Goal: Transaction & Acquisition: Download file/media

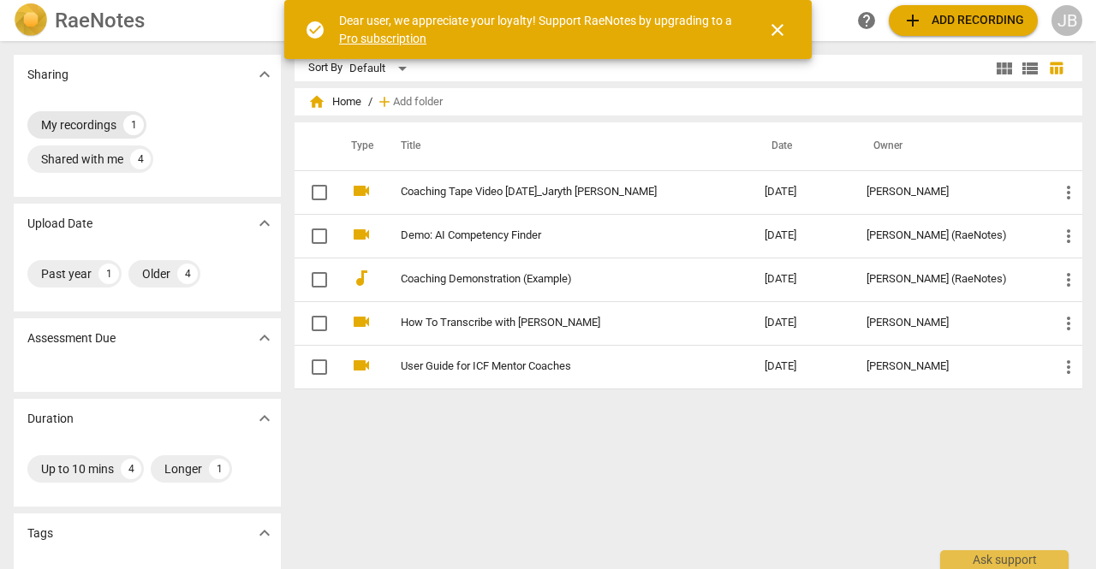
click at [107, 117] on div "My recordings" at bounding box center [78, 124] width 75 height 17
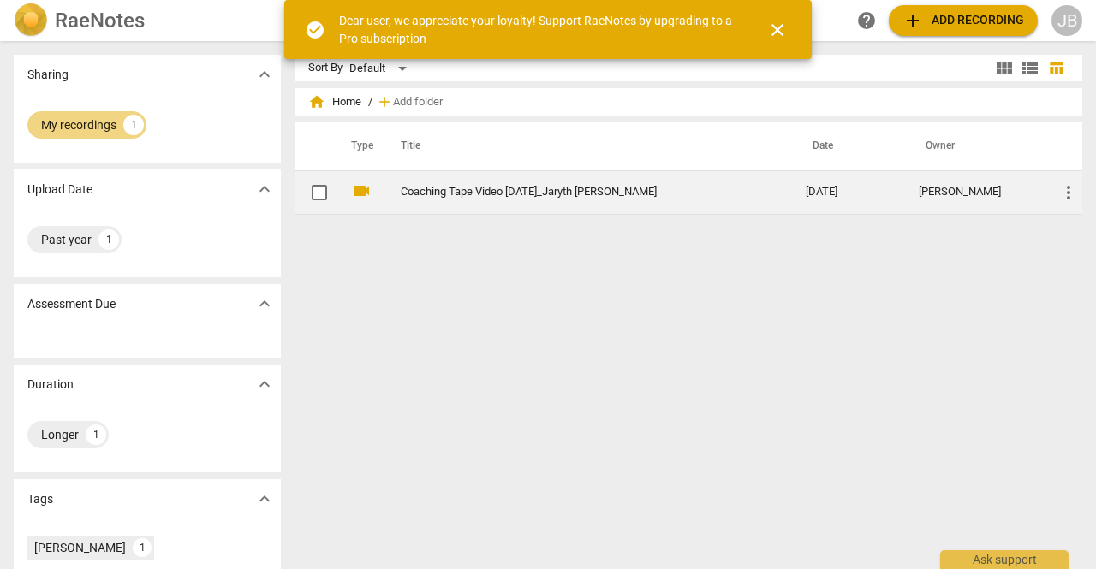
click at [616, 190] on link "Coaching Tape Video [DATE]_Jaryth [PERSON_NAME]" at bounding box center [572, 192] width 343 height 13
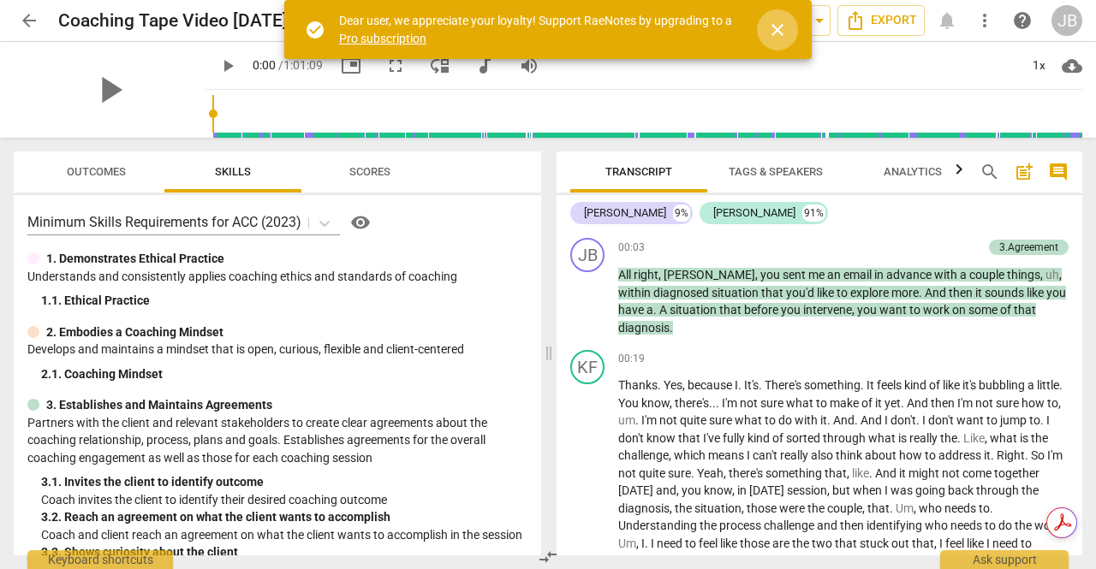
click at [772, 28] on span "close" at bounding box center [777, 30] width 21 height 21
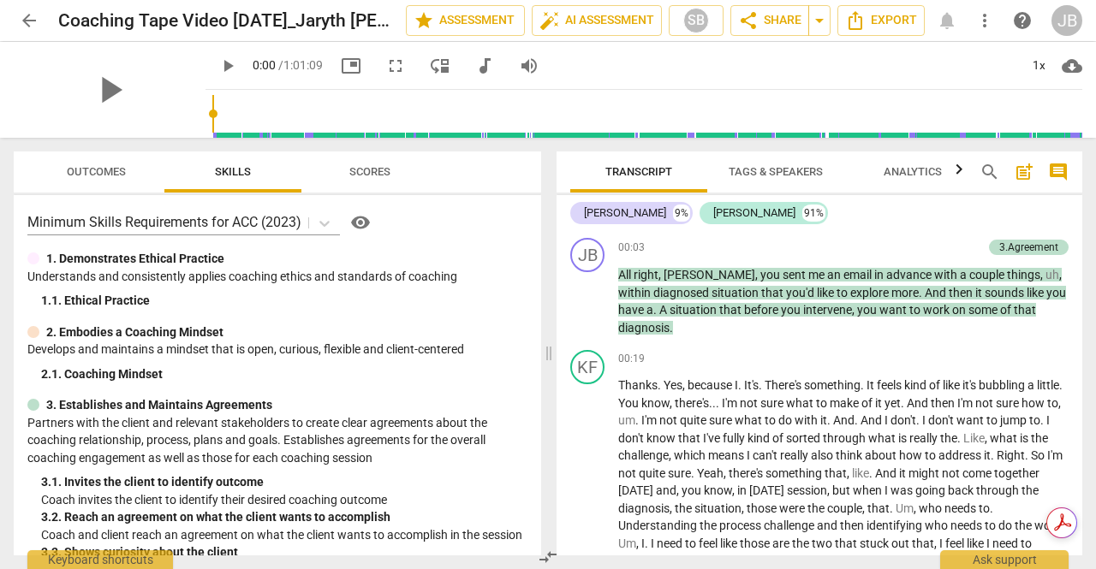
click at [135, 177] on span "Outcomes" at bounding box center [96, 172] width 100 height 23
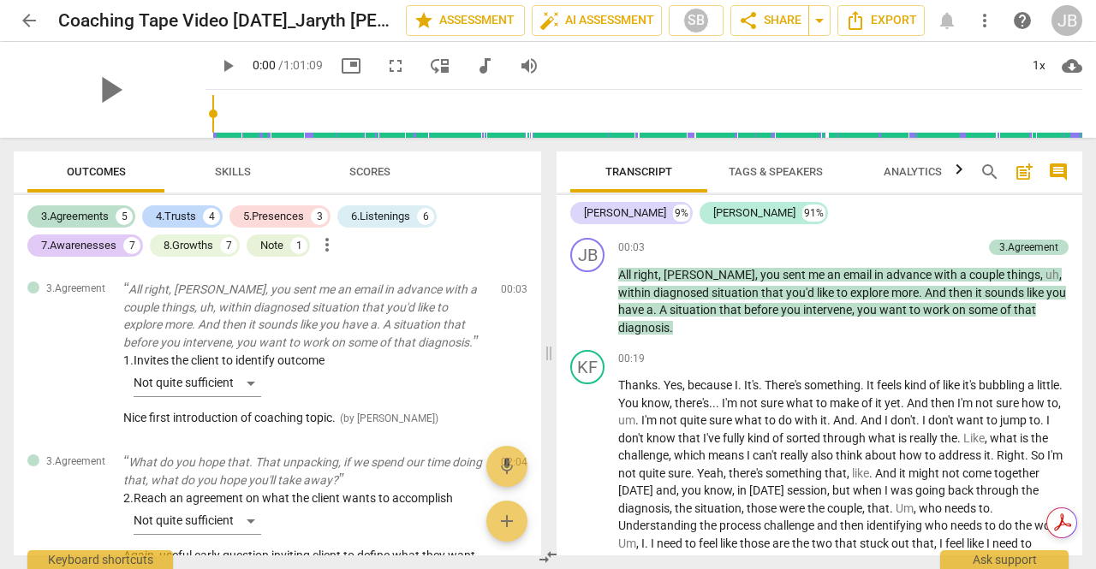
click at [37, 15] on span "arrow_back" at bounding box center [29, 20] width 21 height 21
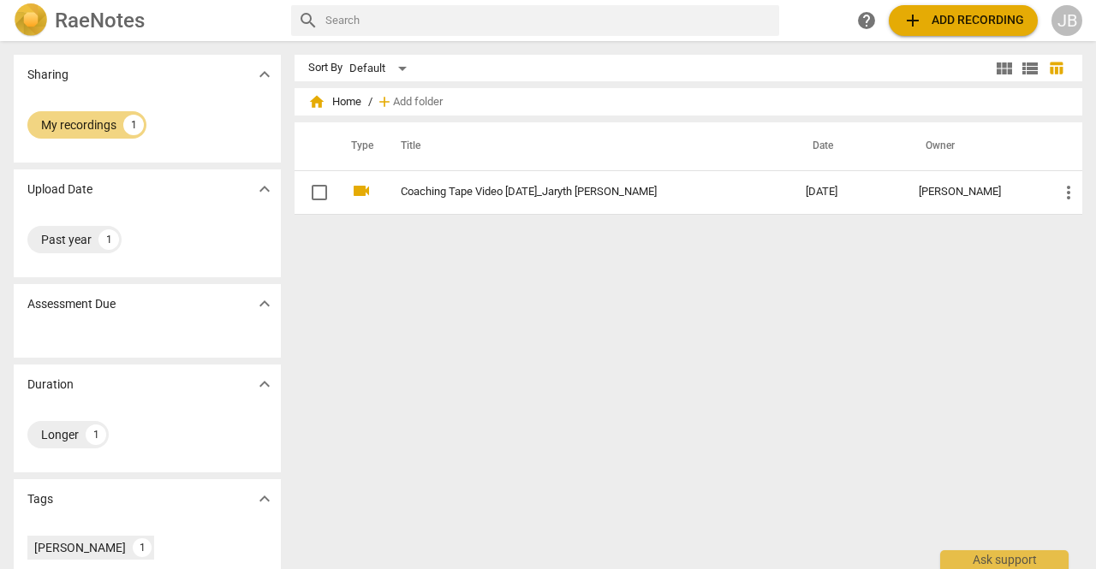
click at [129, 23] on h2 "RaeNotes" at bounding box center [100, 21] width 90 height 24
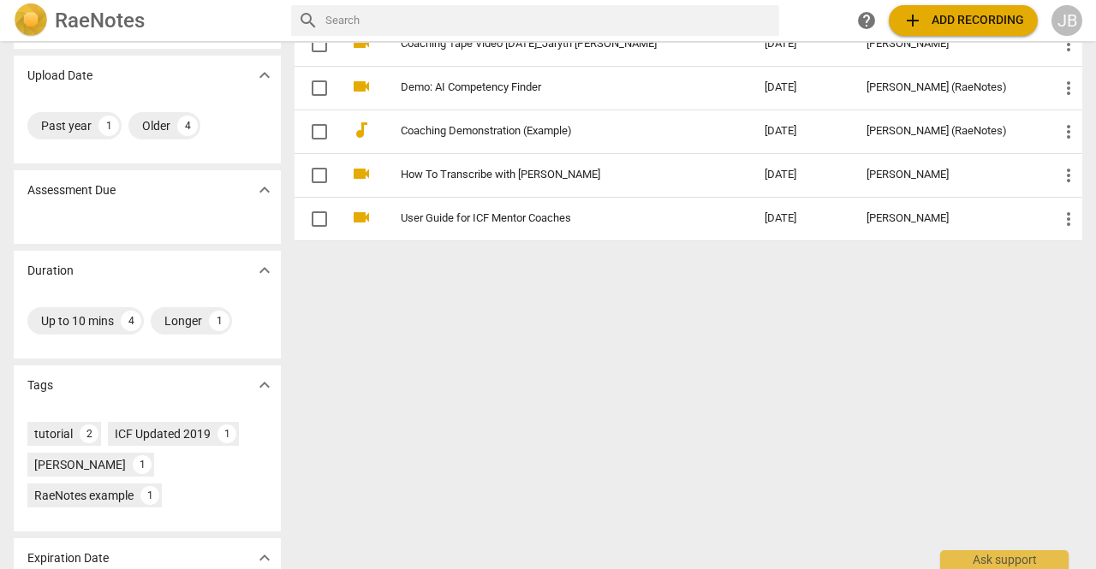
scroll to position [231, 0]
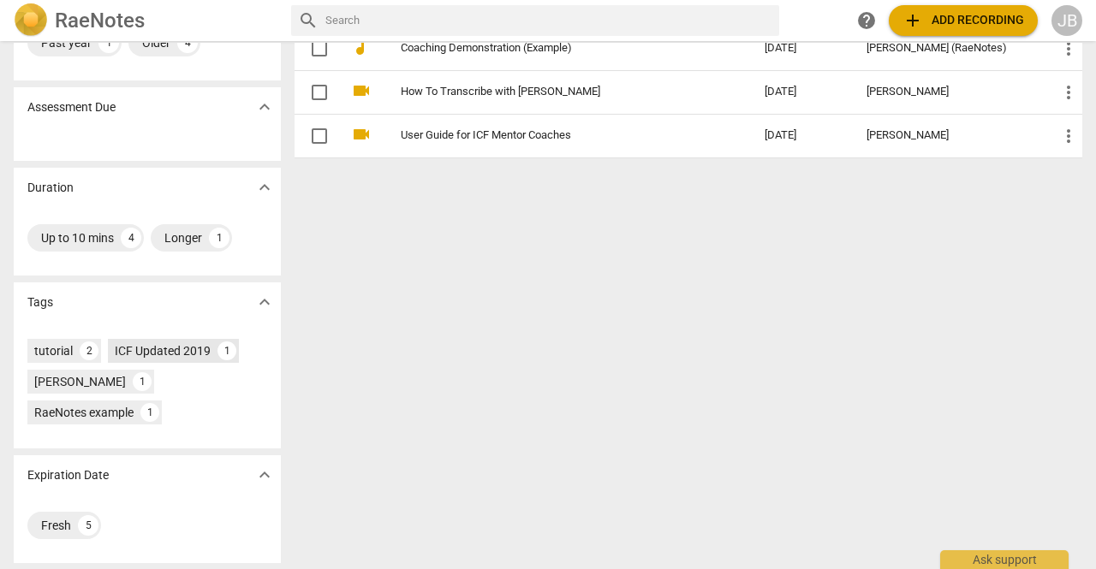
click at [182, 350] on div "ICF Updated 2019" at bounding box center [163, 350] width 96 height 17
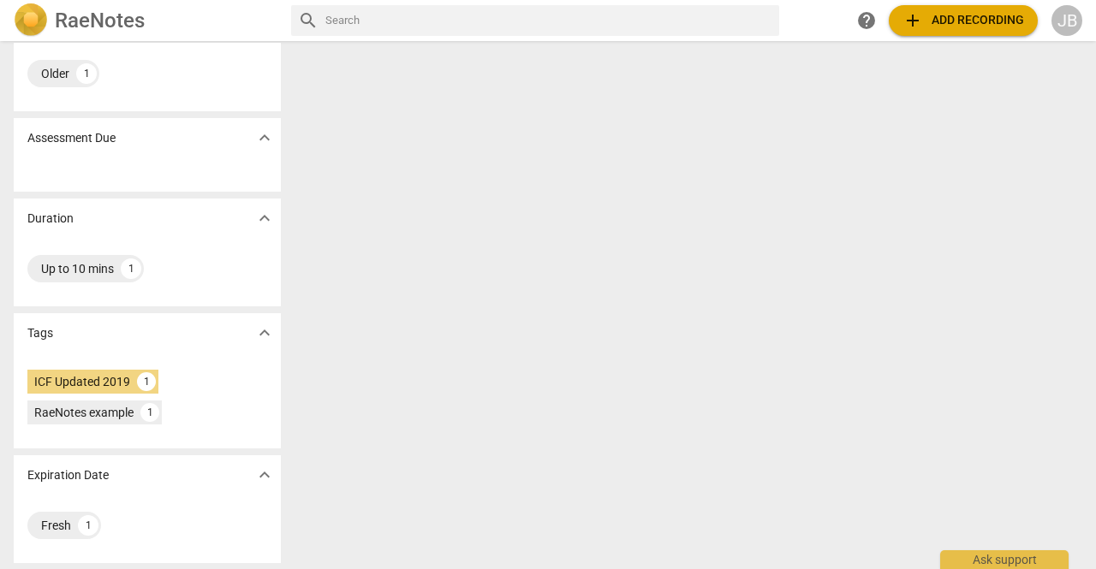
scroll to position [200, 0]
click at [134, 376] on div "ICF Updated 2019 1" at bounding box center [92, 382] width 131 height 24
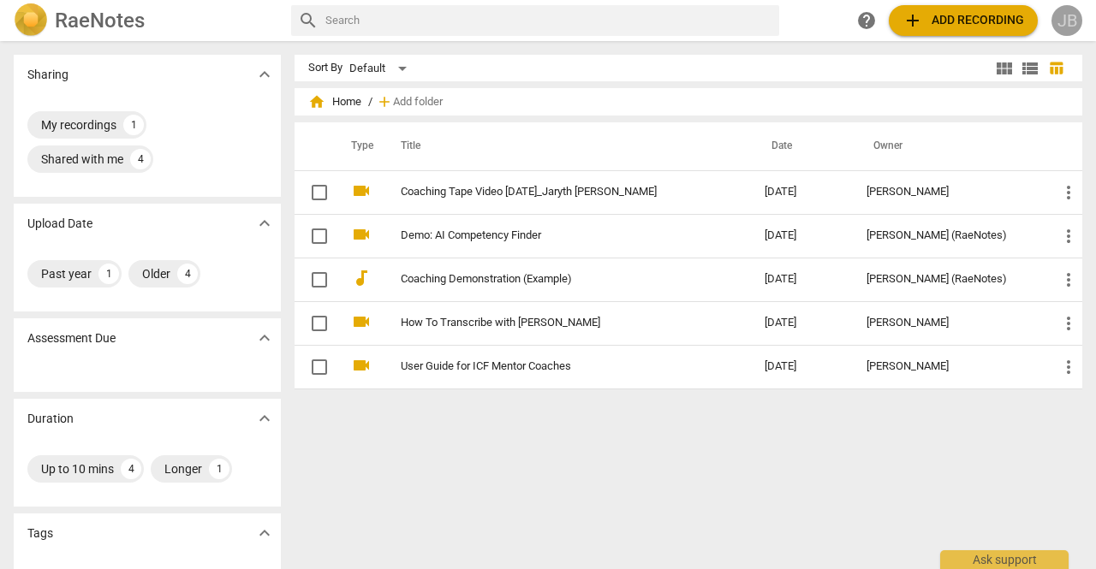
click at [1074, 11] on div "JB" at bounding box center [1066, 20] width 31 height 31
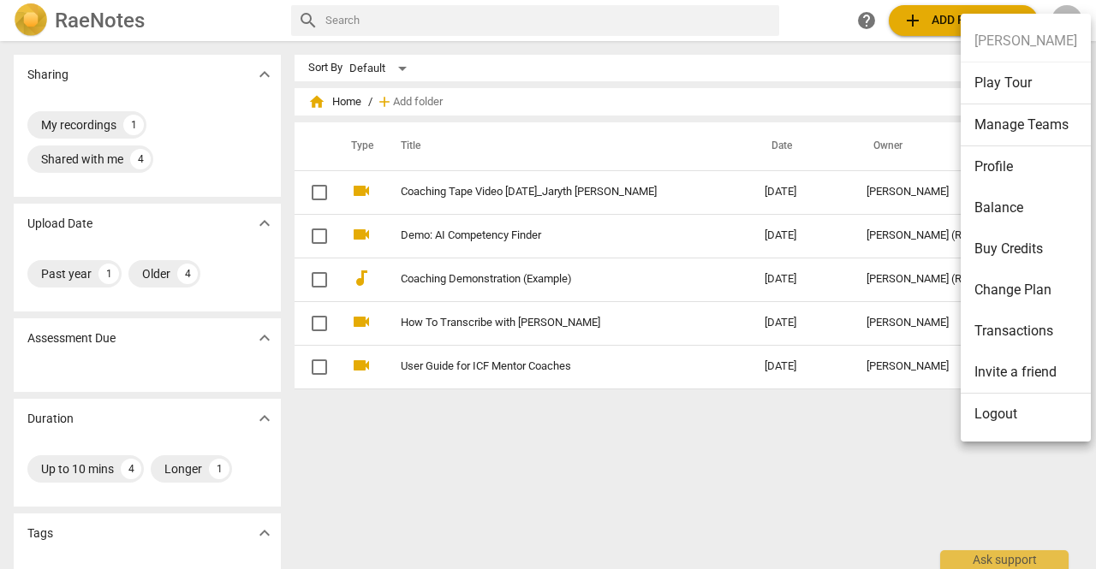
click at [1010, 167] on li "Profile" at bounding box center [1026, 166] width 130 height 41
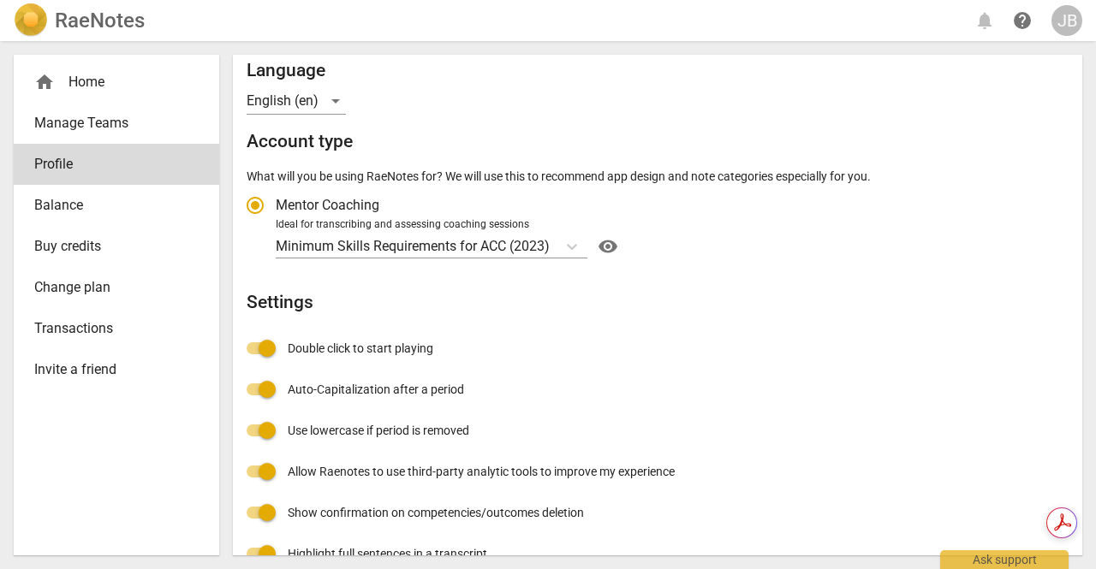
scroll to position [257, 0]
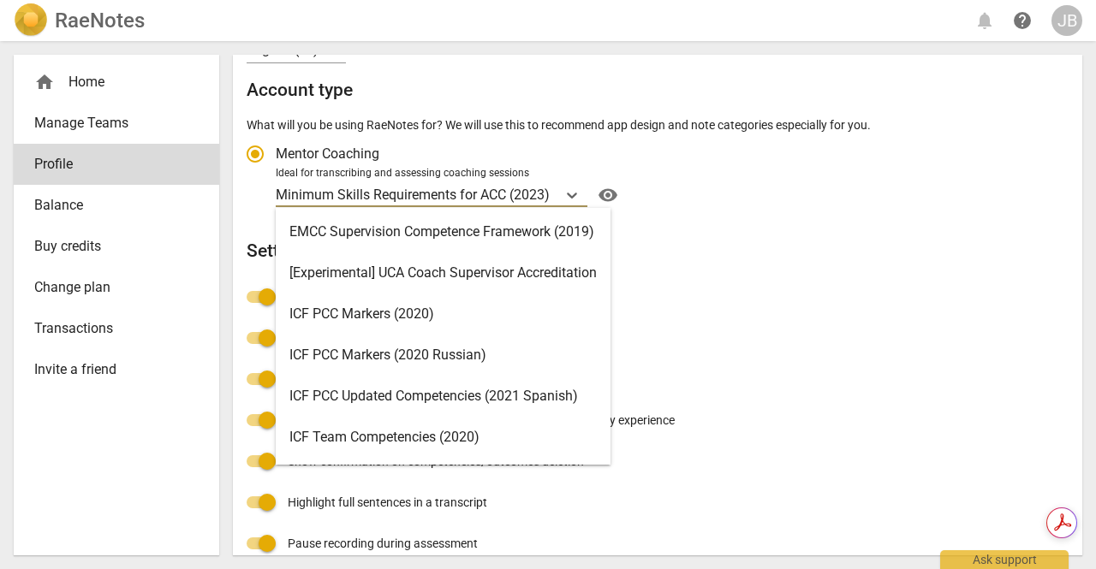
click at [498, 196] on p "Minimum Skills Requirements for ACC (2023)" at bounding box center [413, 195] width 274 height 20
click at [0, 0] on input "Ideal for transcribing and assessing coaching sessions 16 results available. Us…" at bounding box center [0, 0] width 0 height 0
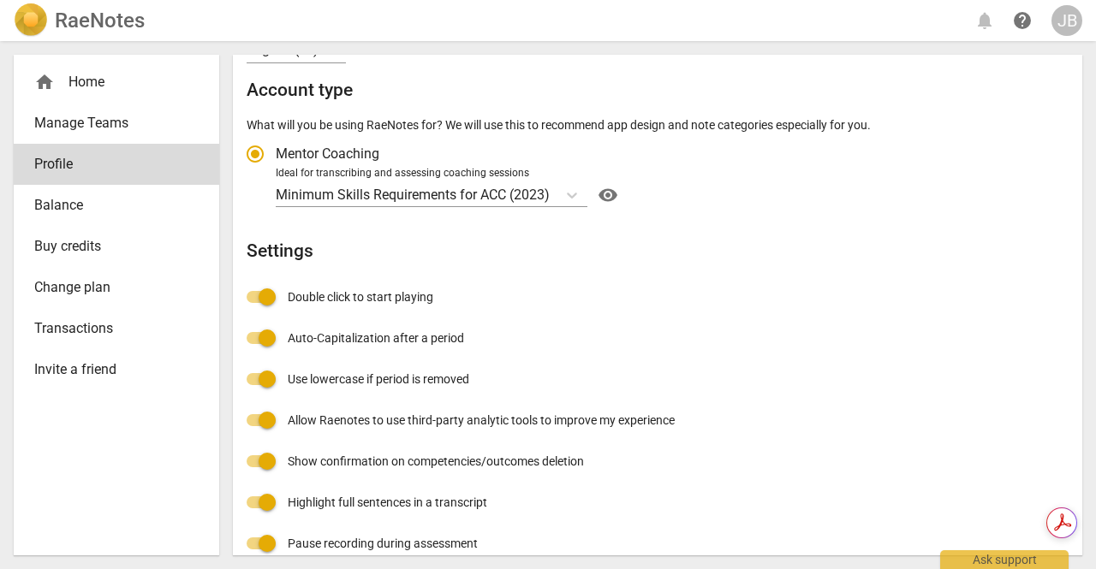
click at [717, 209] on div "Profile E-mail [EMAIL_ADDRESS][DOMAIN_NAME] edit First name [PERSON_NAME] Last …" at bounding box center [658, 188] width 822 height 753
click at [528, 191] on p "Minimum Skills Requirements for ACC (2023)" at bounding box center [413, 195] width 274 height 20
click at [0, 0] on input "Ideal for transcribing and assessing coaching sessions Minimum Skills Requireme…" at bounding box center [0, 0] width 0 height 0
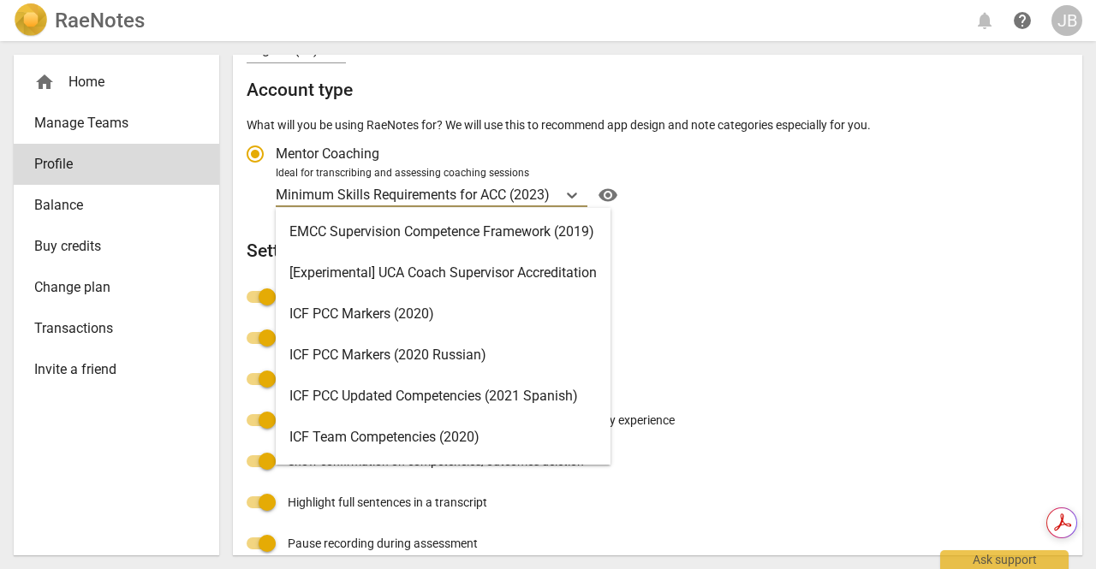
click at [497, 201] on p "Minimum Skills Requirements for ACC (2023)" at bounding box center [413, 195] width 274 height 20
click at [0, 0] on input "Ideal for transcribing and assessing coaching sessions 16 results available. Us…" at bounding box center [0, 0] width 0 height 0
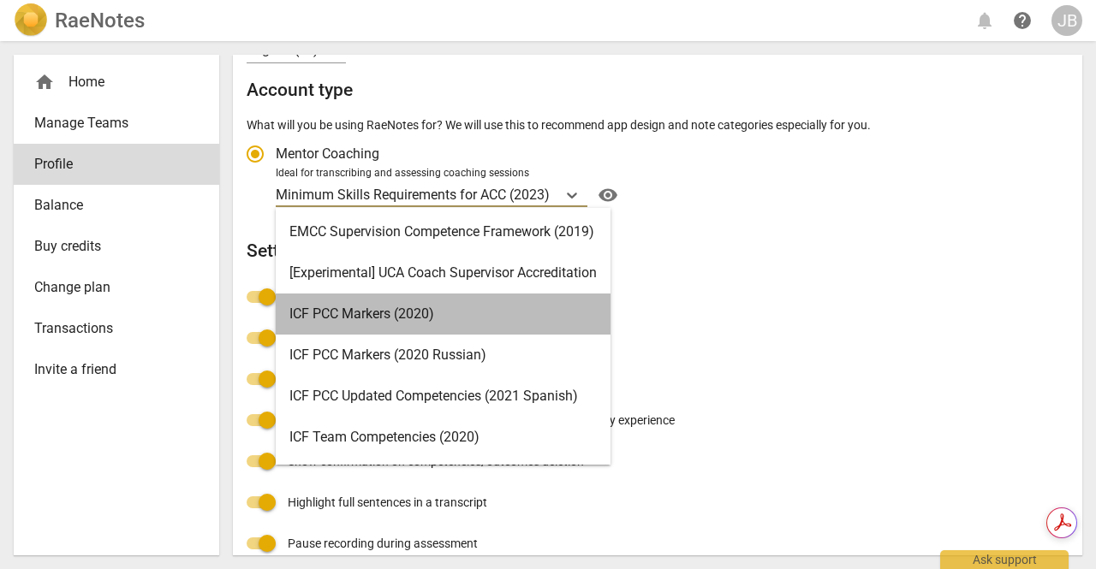
click at [481, 328] on div "ICF PCC Markers (2020)" at bounding box center [443, 314] width 335 height 41
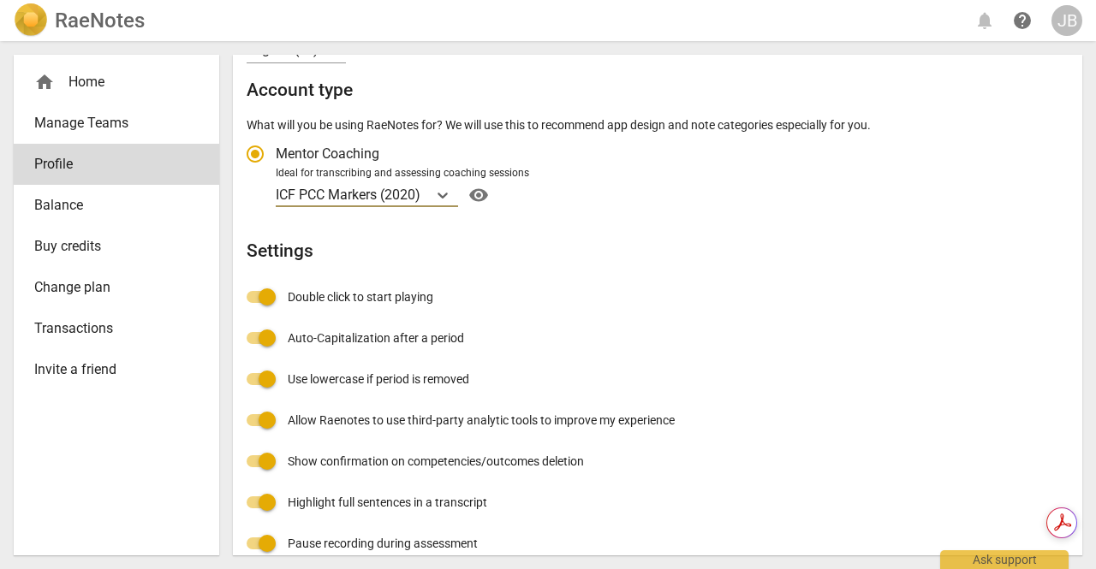
click at [1065, 27] on div "JB" at bounding box center [1066, 20] width 31 height 31
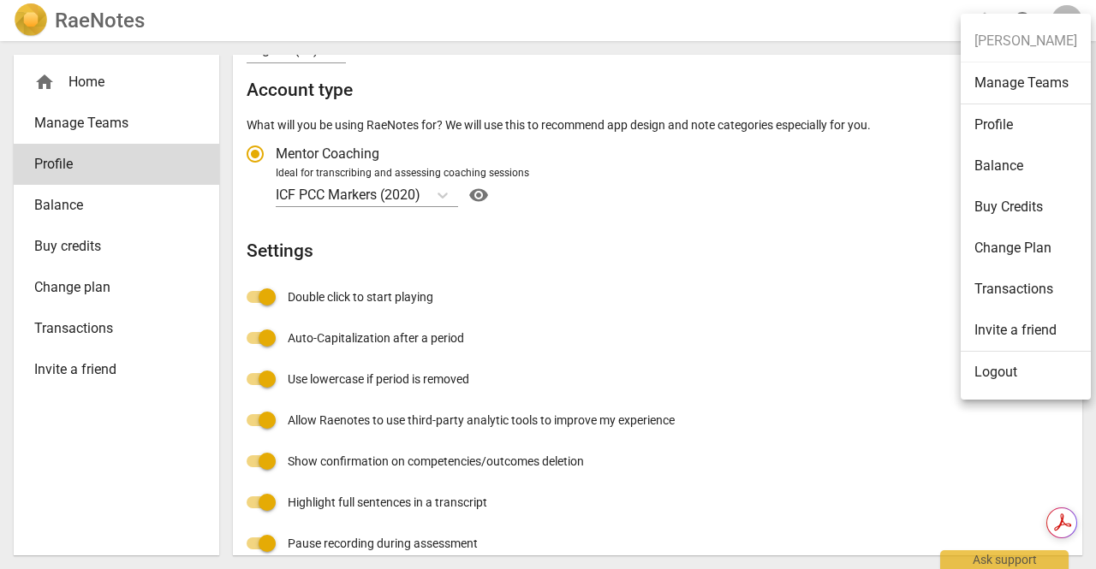
click at [344, 198] on div at bounding box center [548, 284] width 1096 height 569
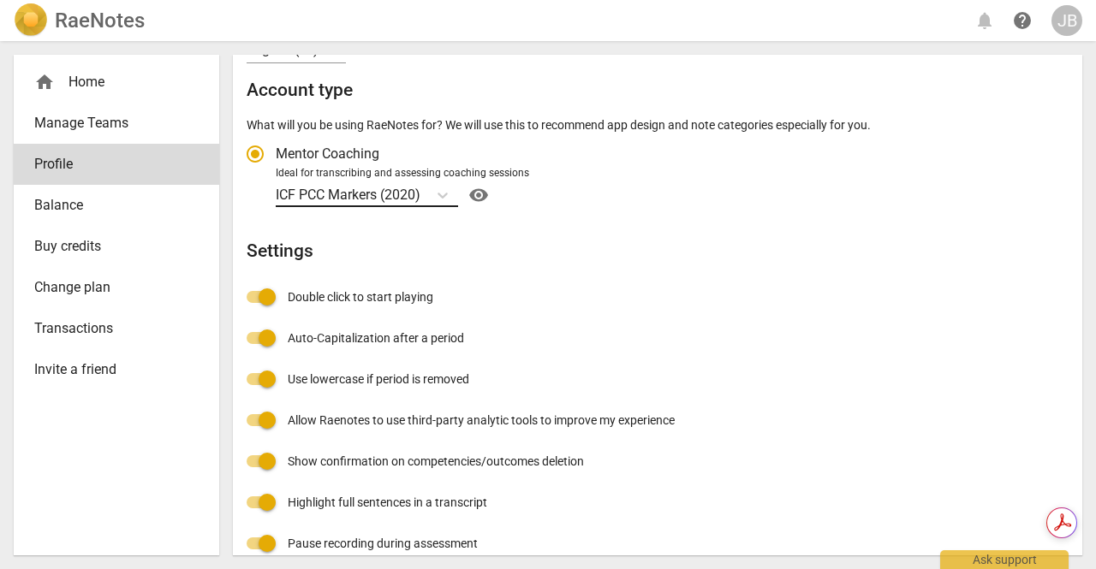
click at [418, 194] on p "ICF PCC Markers (2020)" at bounding box center [348, 195] width 145 height 20
click at [0, 0] on input "Ideal for transcribing and assessing coaching sessions ICF PCC Markers (2020) v…" at bounding box center [0, 0] width 0 height 0
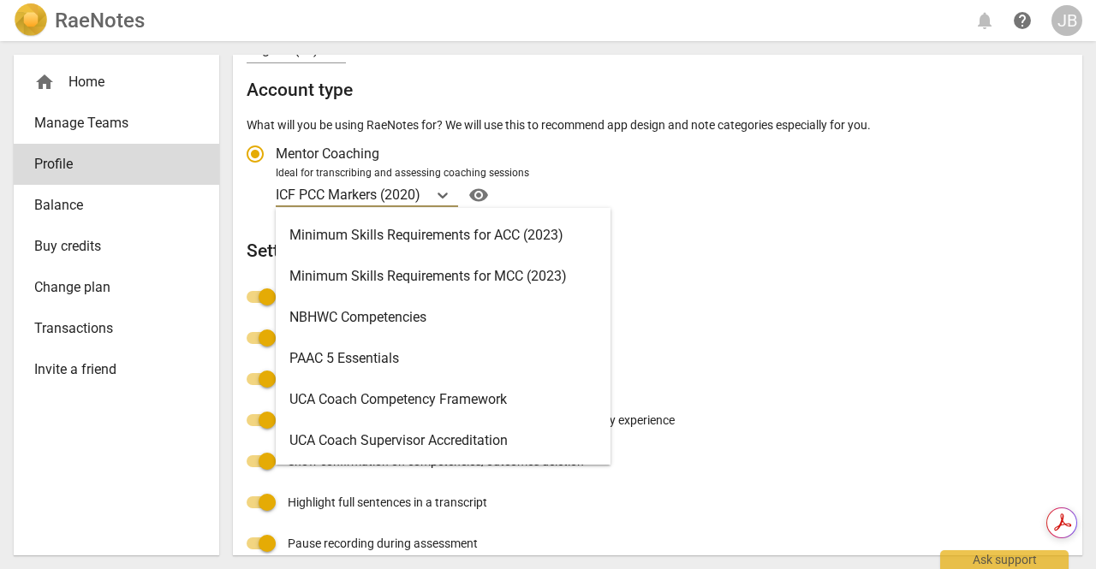
scroll to position [322, 0]
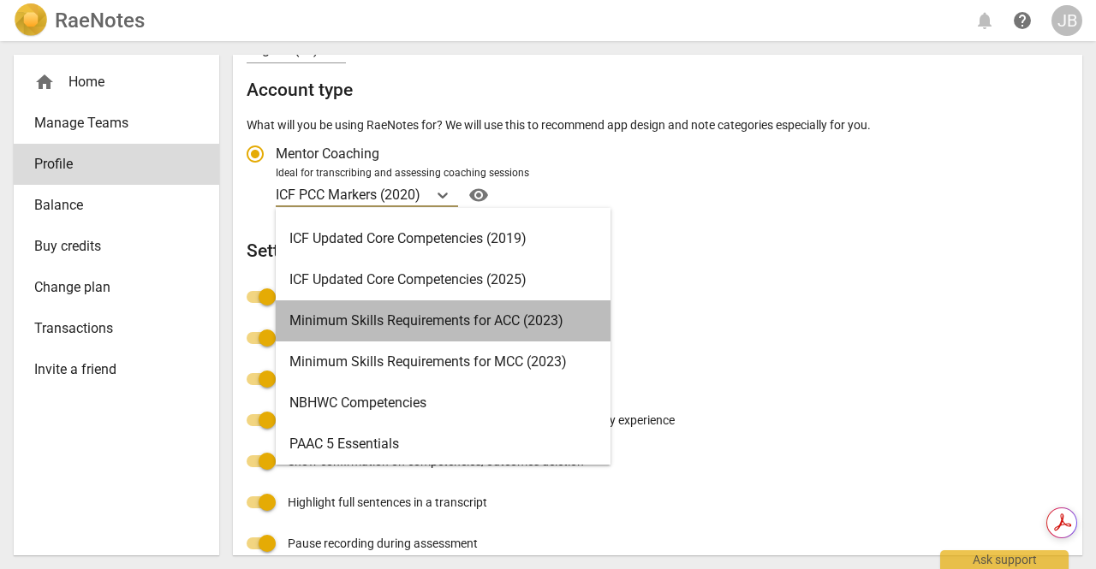
click at [399, 321] on div "Minimum Skills Requirements for ACC (2023)" at bounding box center [443, 321] width 335 height 41
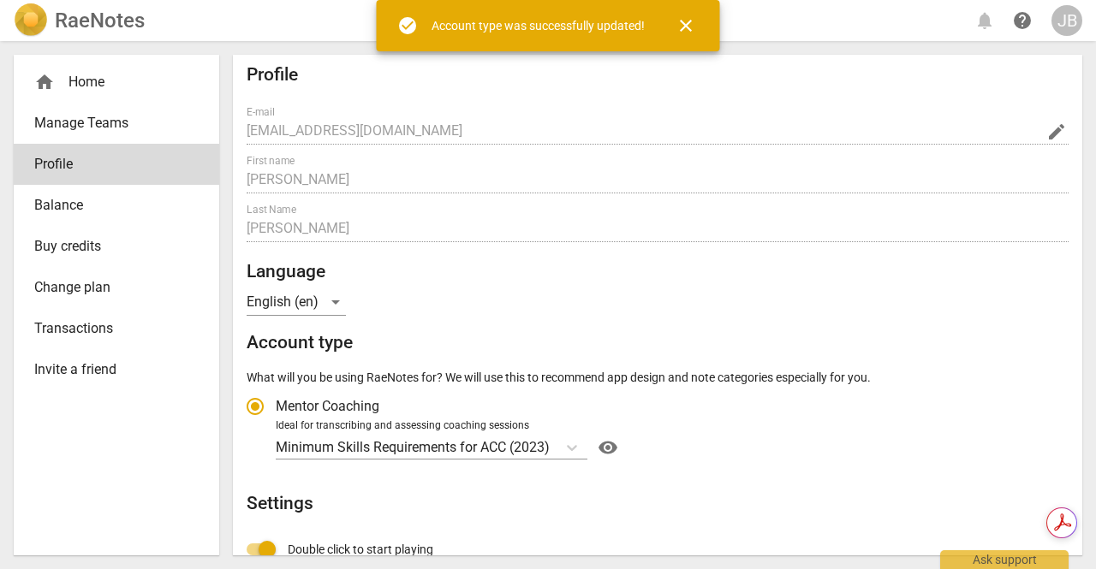
scroll to position [0, 0]
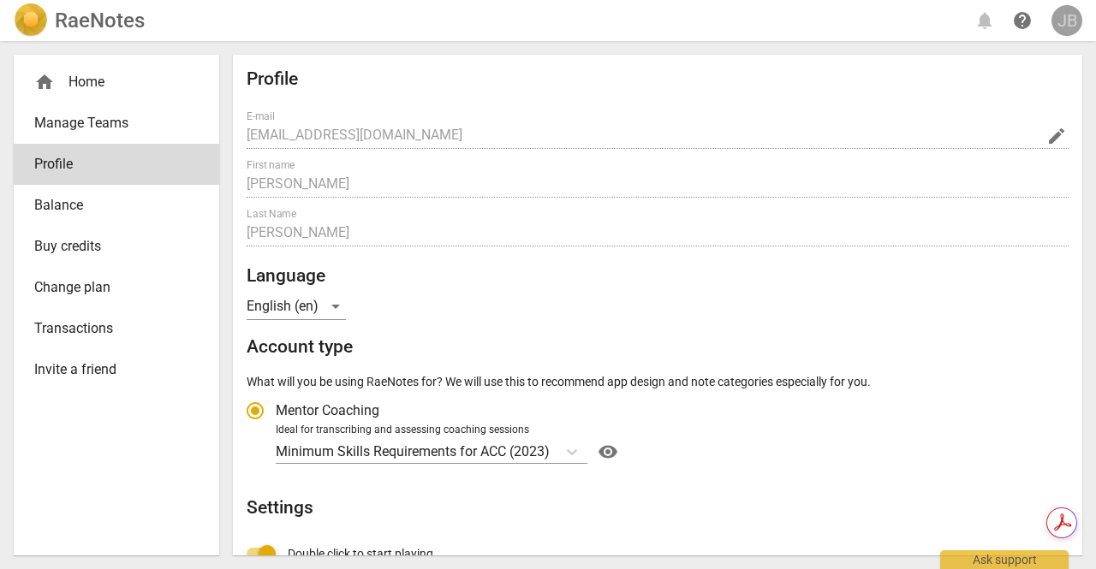
click at [1057, 22] on div "JB" at bounding box center [1066, 20] width 31 height 31
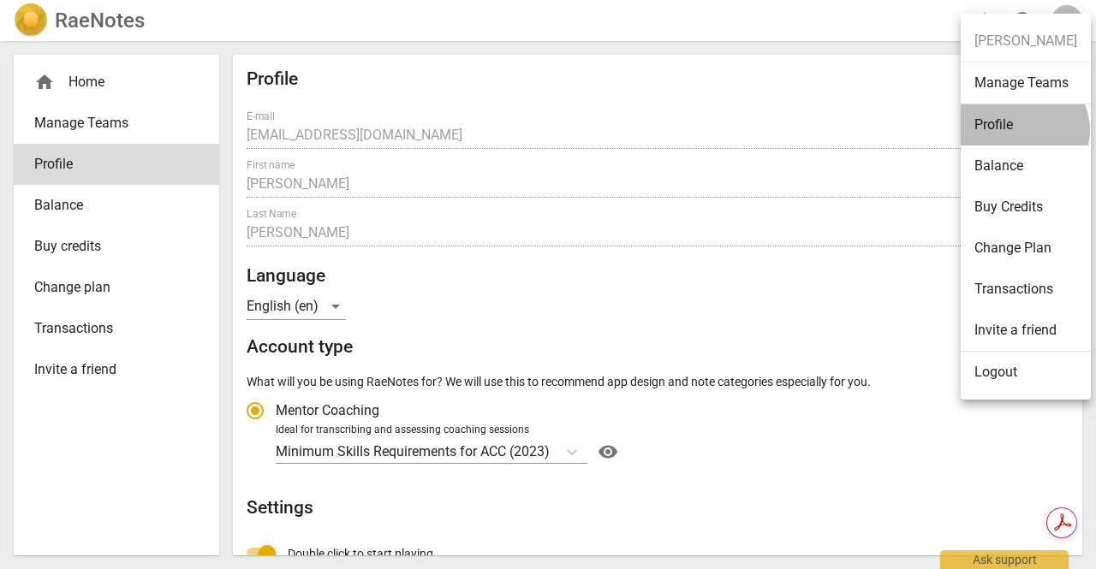
click at [1022, 129] on li "Profile" at bounding box center [1026, 124] width 130 height 41
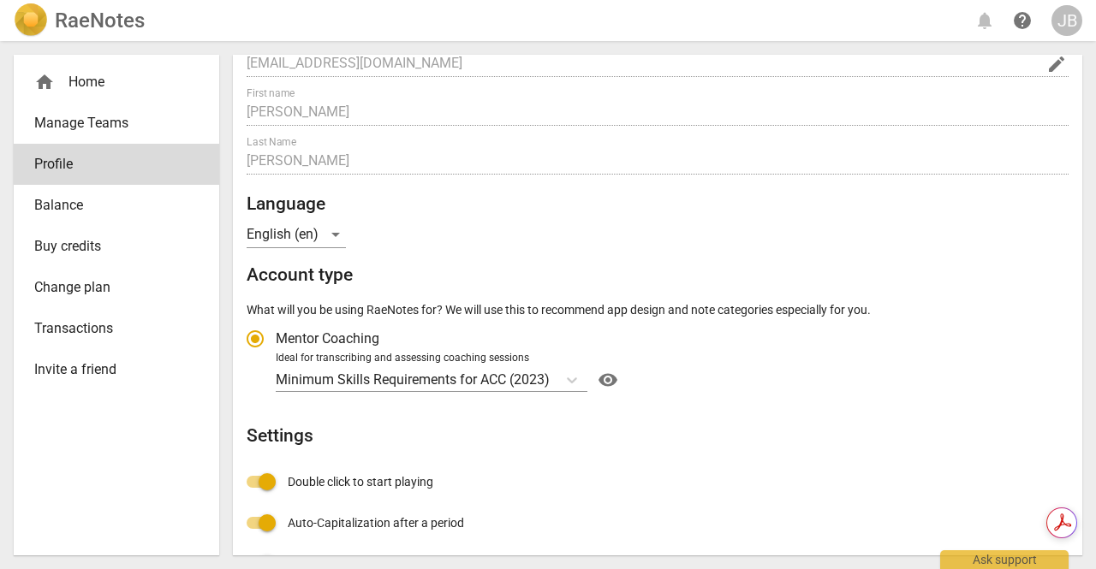
scroll to position [171, 0]
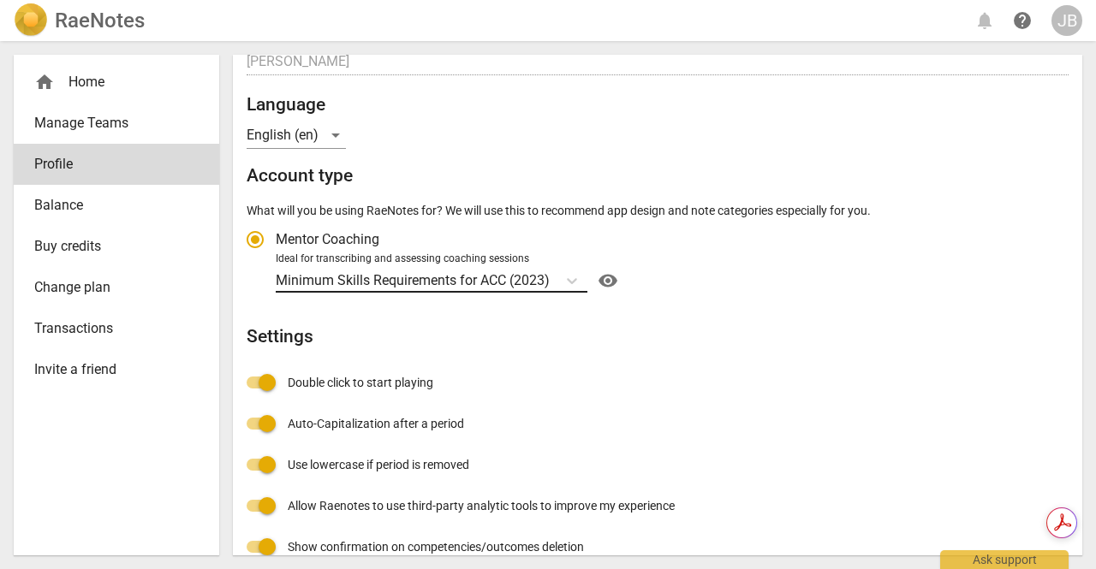
click at [470, 278] on p "Minimum Skills Requirements for ACC (2023)" at bounding box center [413, 281] width 274 height 20
click at [0, 0] on input "Ideal for transcribing and assessing coaching sessions Minimum Skills Requireme…" at bounding box center [0, 0] width 0 height 0
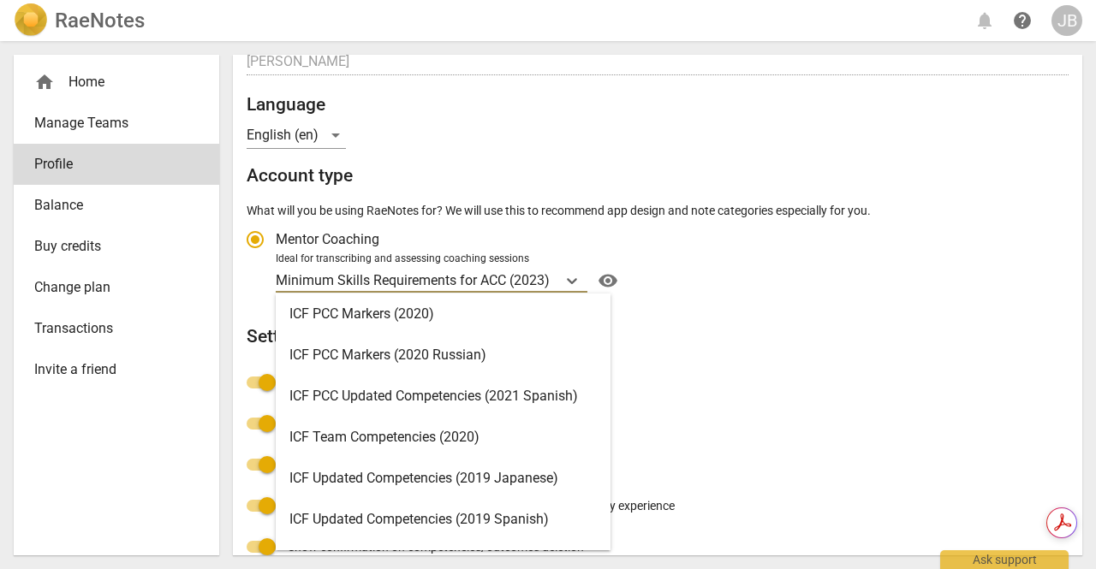
scroll to position [0, 0]
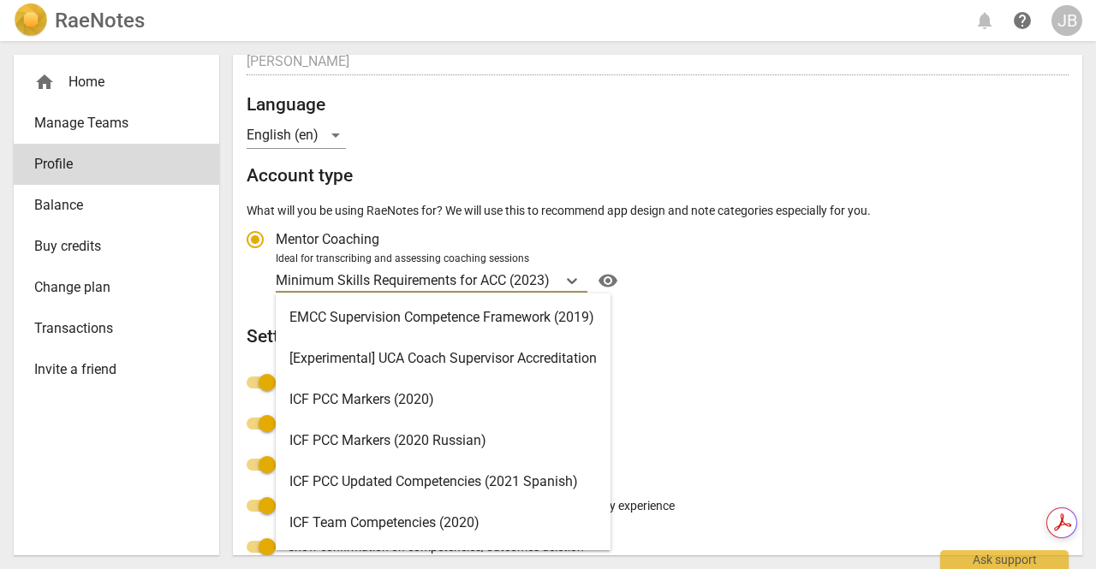
click at [408, 400] on div "ICF PCC Markers (2020)" at bounding box center [443, 399] width 335 height 41
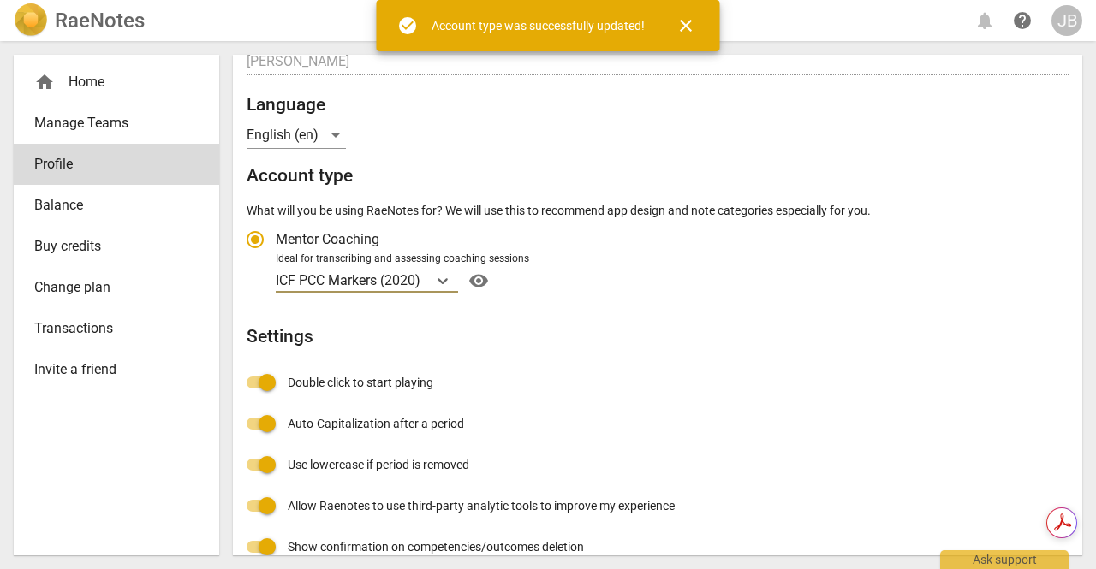
radio input "false"
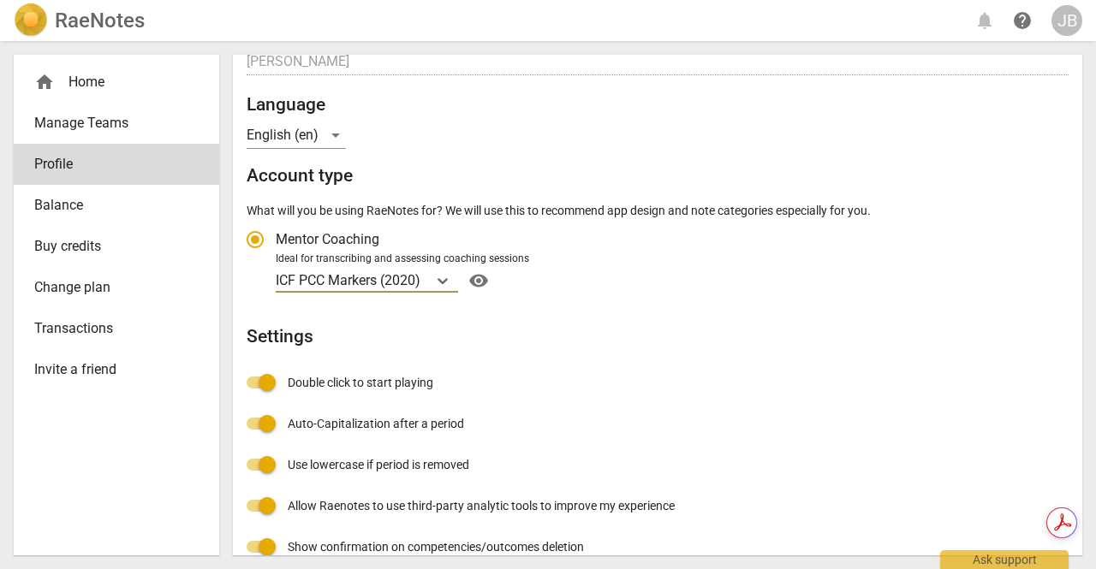
click at [93, 77] on div "home Home" at bounding box center [109, 82] width 151 height 21
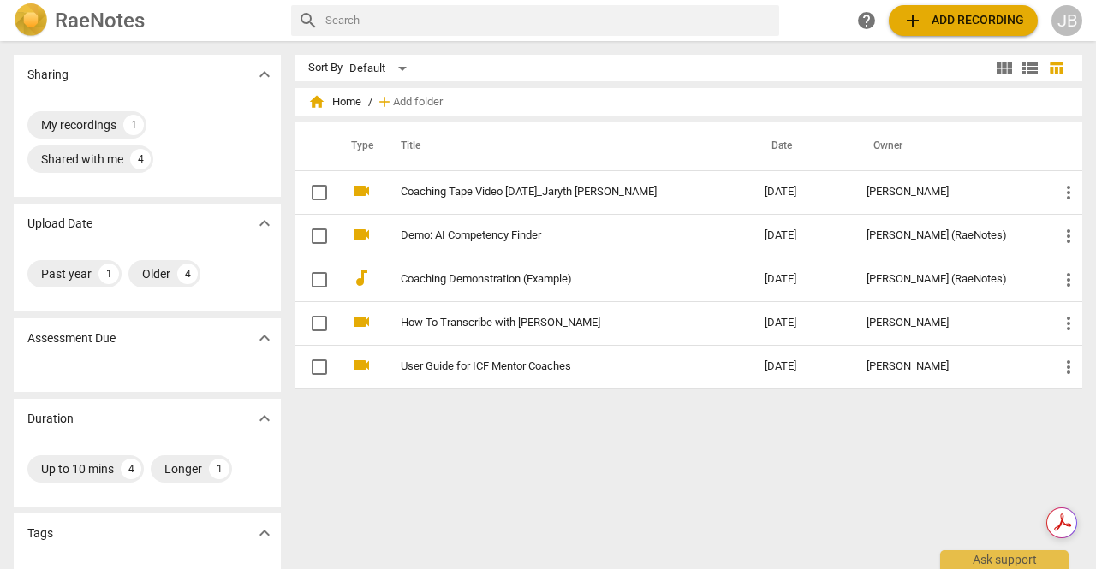
click at [1074, 21] on div "JB" at bounding box center [1066, 20] width 31 height 31
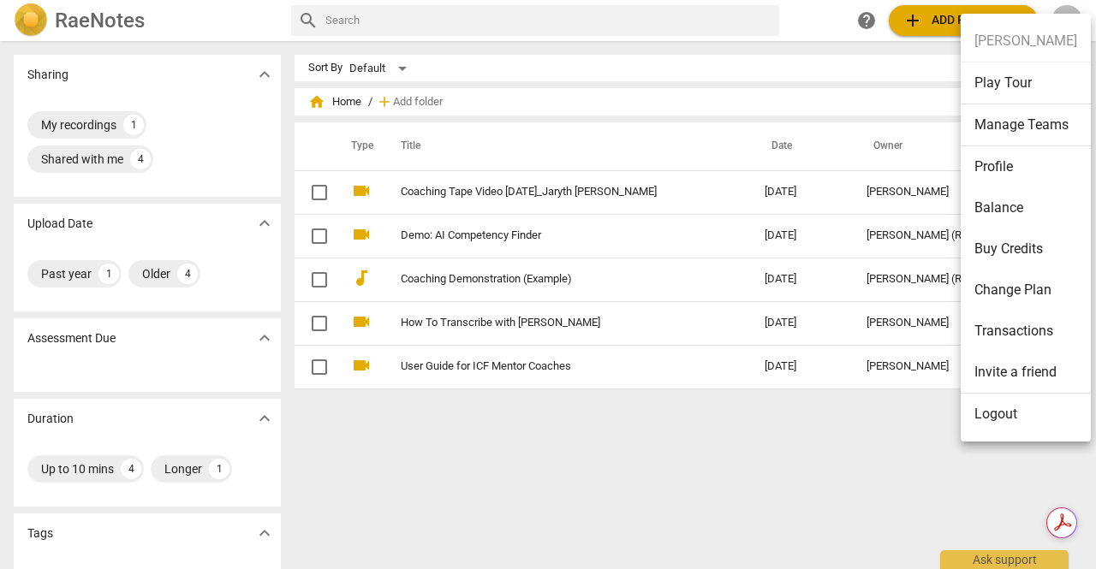
click at [1022, 161] on li "Profile" at bounding box center [1026, 166] width 130 height 41
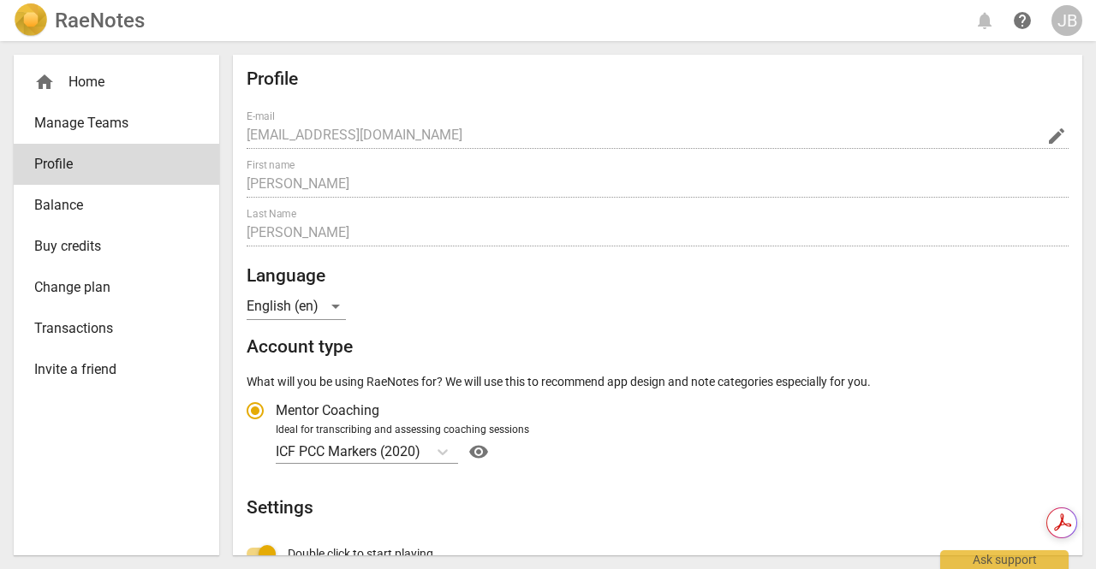
radio input "false"
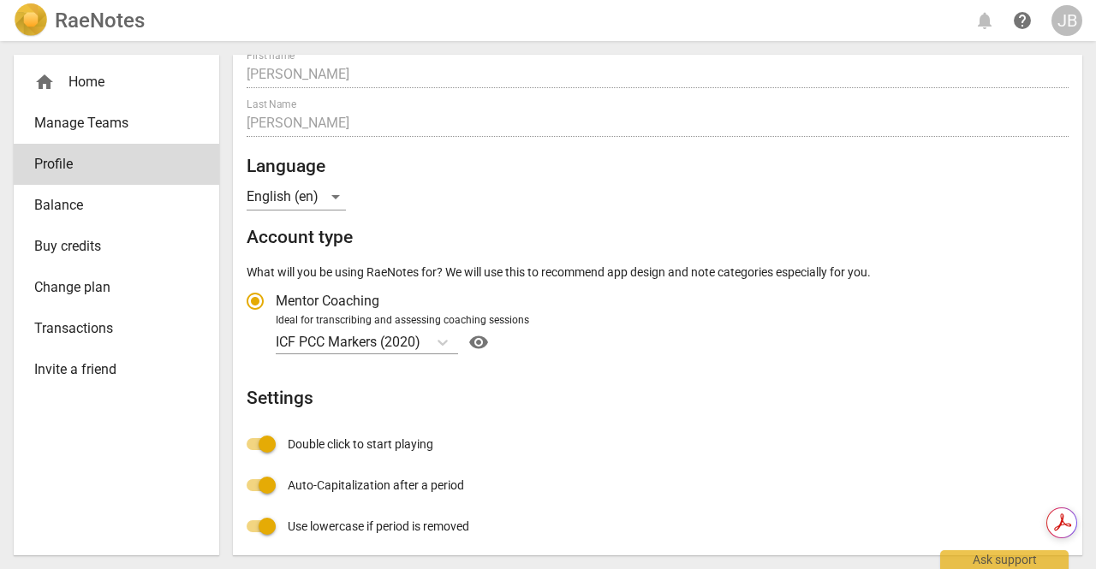
scroll to position [171, 0]
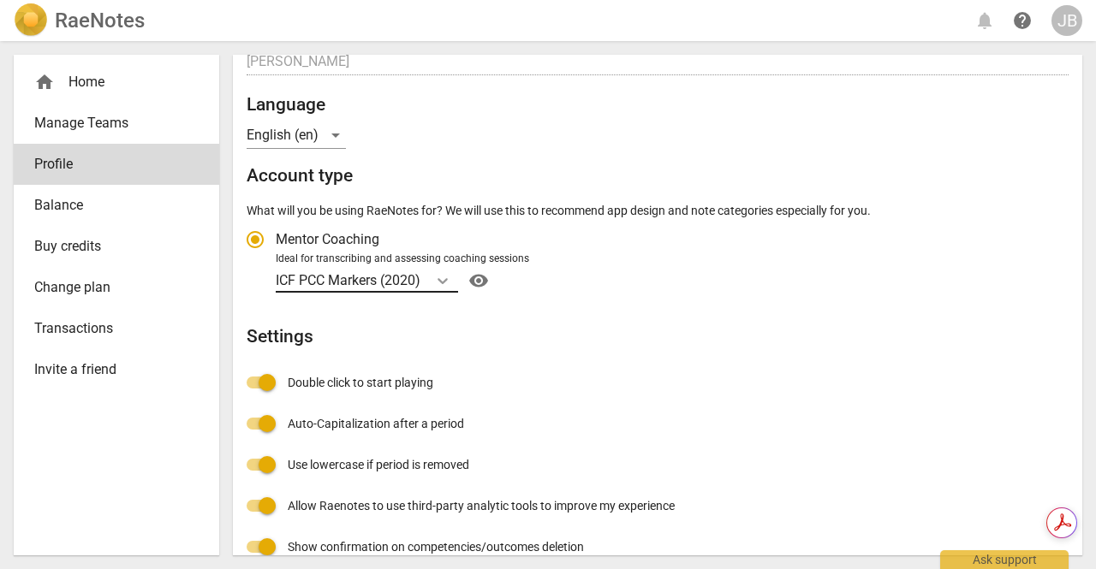
click at [443, 287] on icon "Account type" at bounding box center [442, 280] width 17 height 17
click at [0, 0] on input "Ideal for transcribing and assessing coaching sessions ICF PCC Markers (2020) v…" at bounding box center [0, 0] width 0 height 0
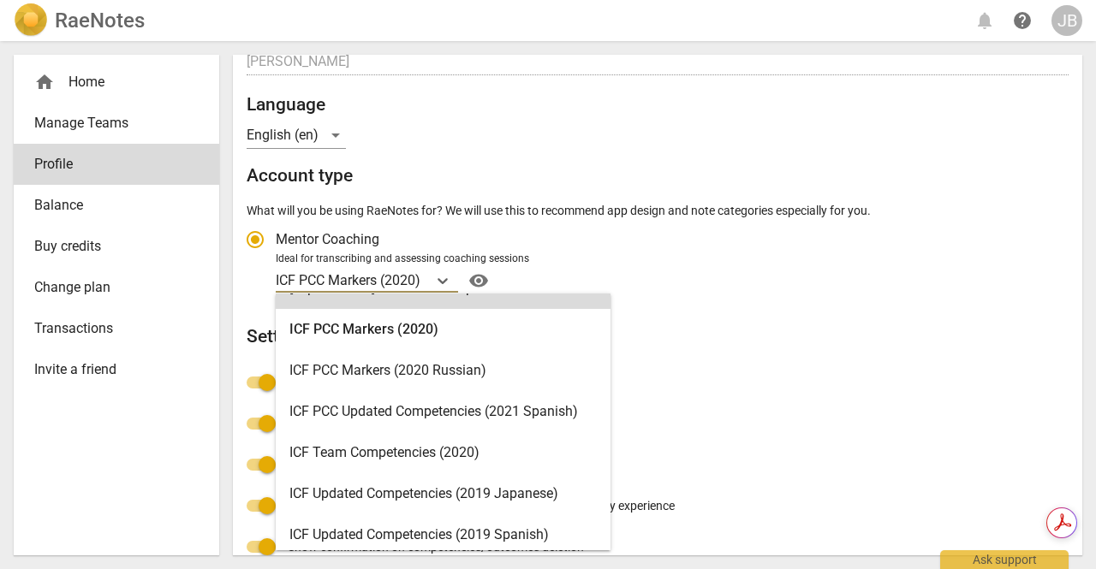
scroll to position [0, 0]
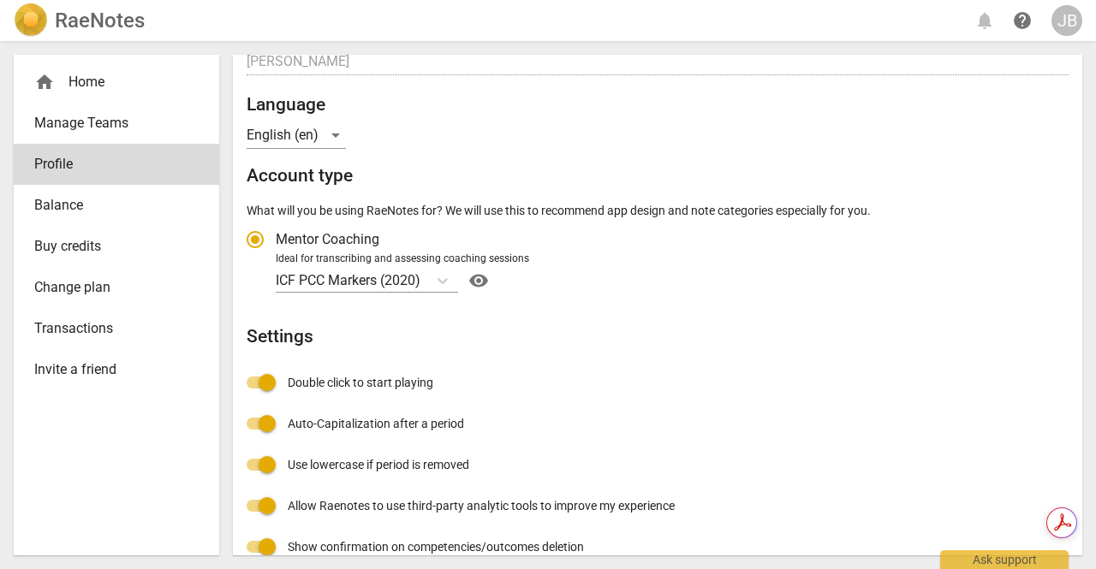
drag, startPoint x: 721, startPoint y: 141, endPoint x: 716, endPoint y: 151, distance: 10.7
click at [716, 147] on div "Profile E-mail [EMAIL_ADDRESS][DOMAIN_NAME] edit First name [PERSON_NAME] Last …" at bounding box center [658, 273] width 822 height 753
click at [1074, 25] on div "JB" at bounding box center [1066, 20] width 31 height 31
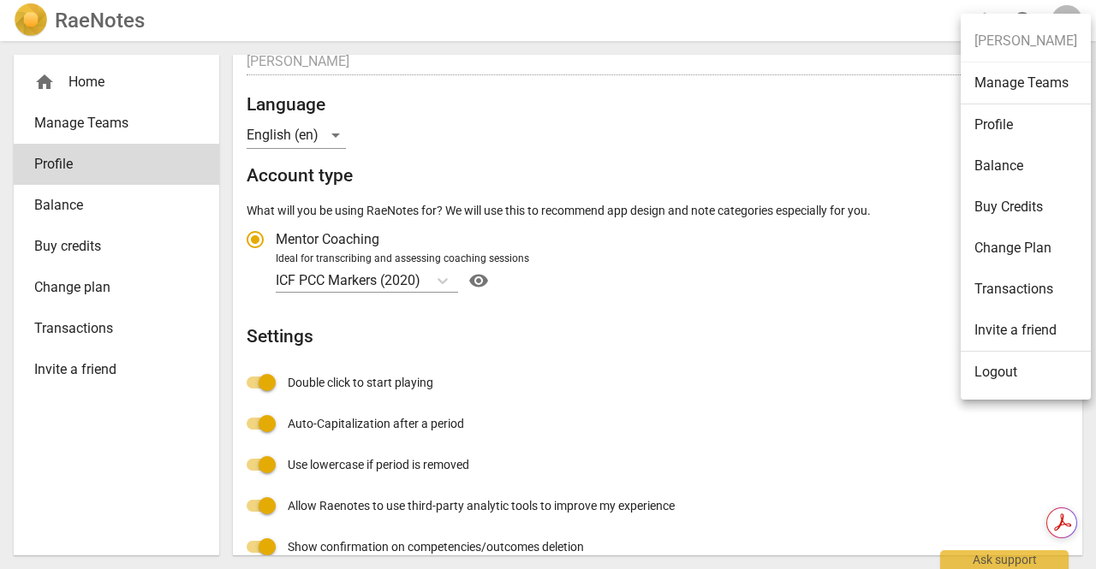
click at [897, 111] on div at bounding box center [548, 284] width 1096 height 569
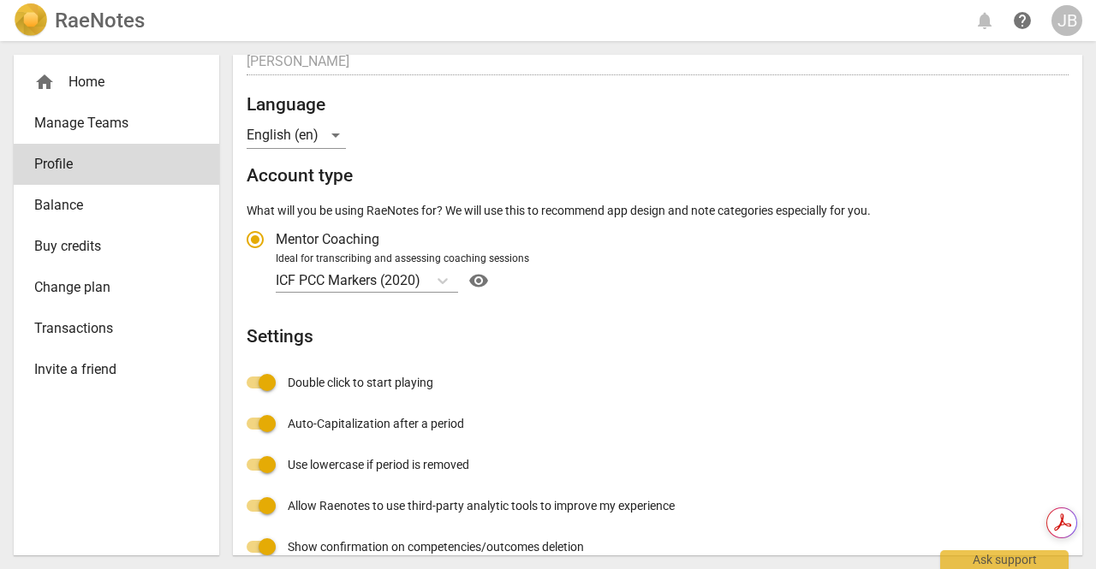
click at [113, 73] on div "home Home" at bounding box center [109, 82] width 151 height 21
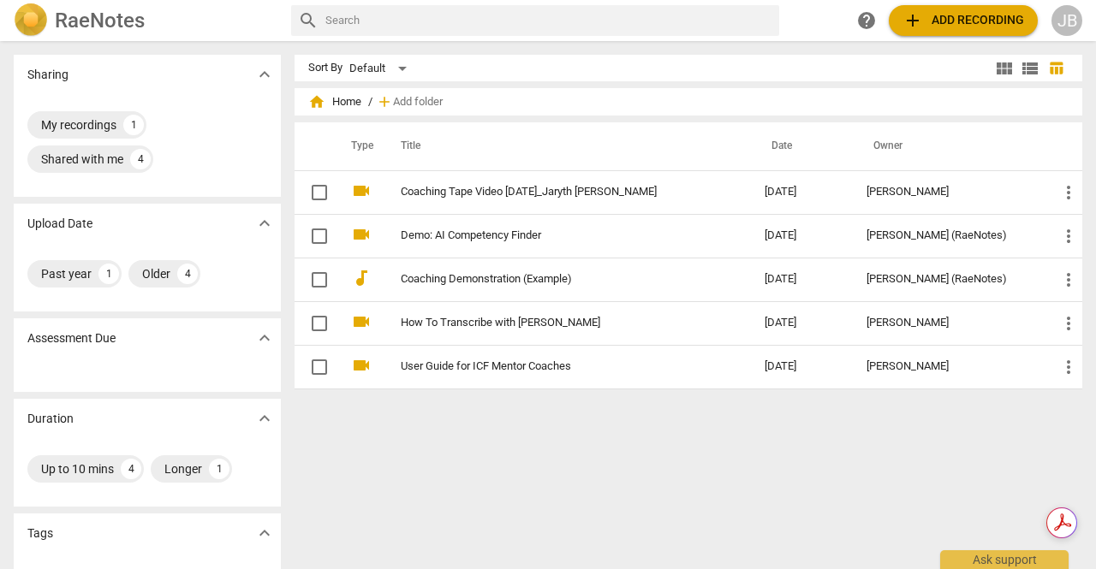
click at [1056, 24] on div "JB" at bounding box center [1066, 20] width 31 height 31
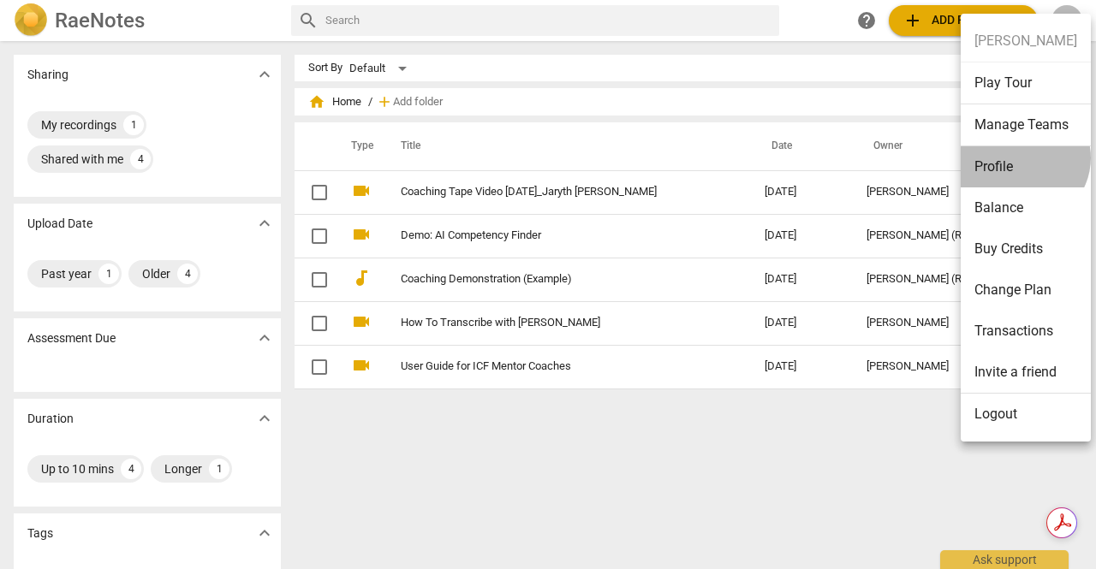
click at [1021, 157] on li "Profile" at bounding box center [1026, 166] width 130 height 41
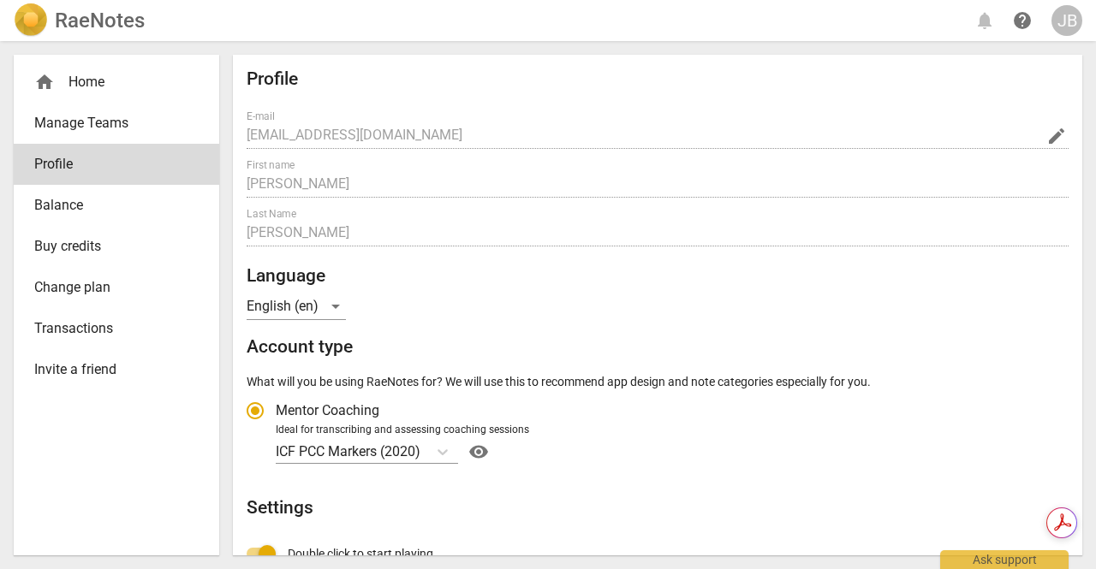
radio input "false"
click at [173, 76] on div "home Home" at bounding box center [109, 82] width 151 height 21
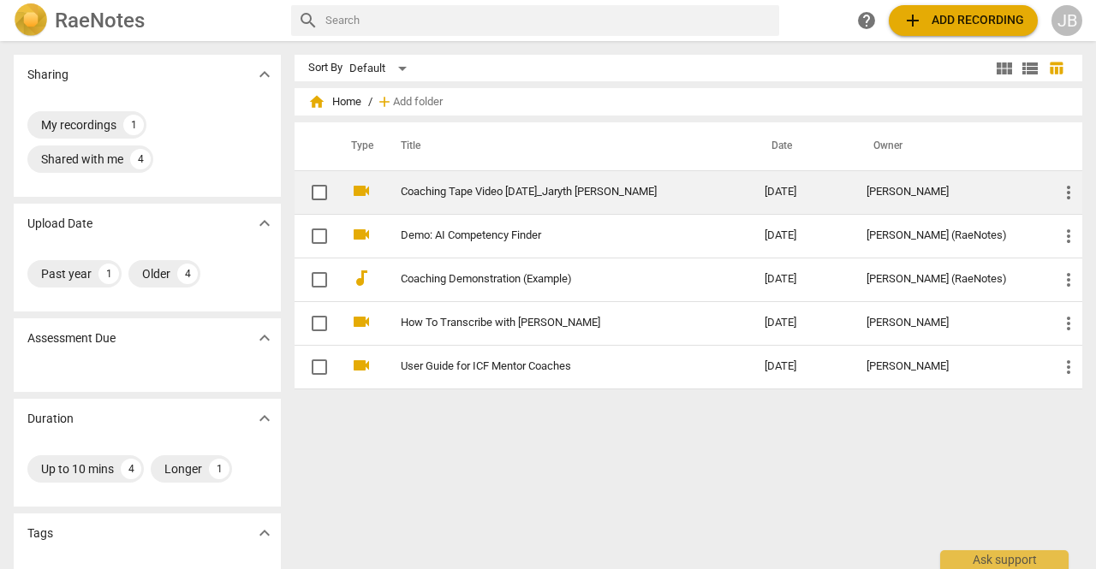
click at [456, 187] on link "Coaching Tape Video [DATE]_Jaryth [PERSON_NAME]" at bounding box center [552, 192] width 302 height 13
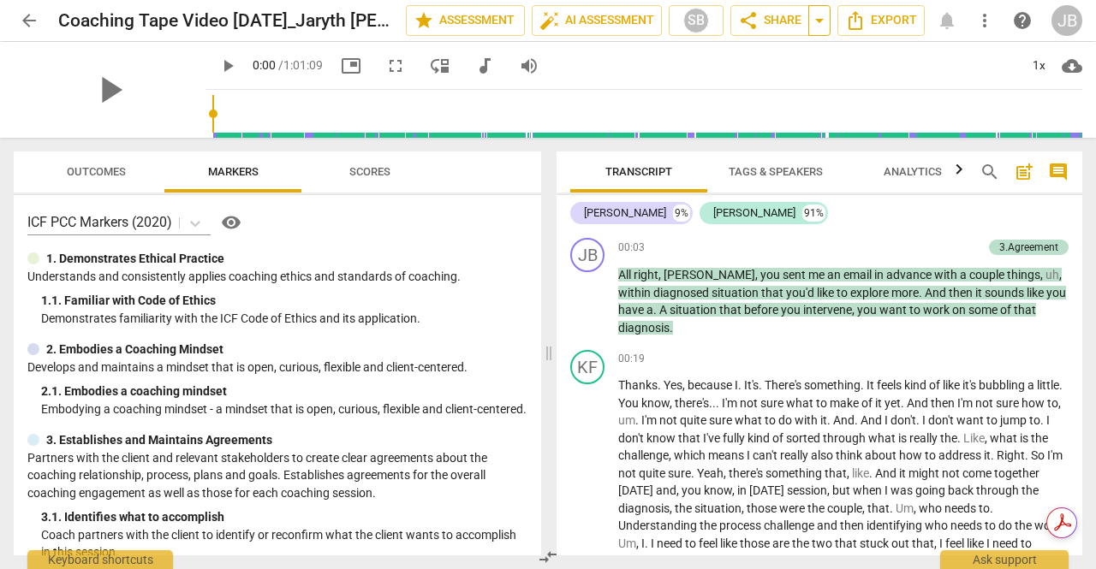
click at [822, 23] on span "arrow_drop_down" at bounding box center [819, 20] width 21 height 21
click at [849, 52] on div "play_arrow 0:00 / 1:01:09 picture_in_picture fullscreen move_down audiotrack vo…" at bounding box center [643, 66] width 877 height 48
click at [866, 27] on span "Export" at bounding box center [881, 20] width 72 height 21
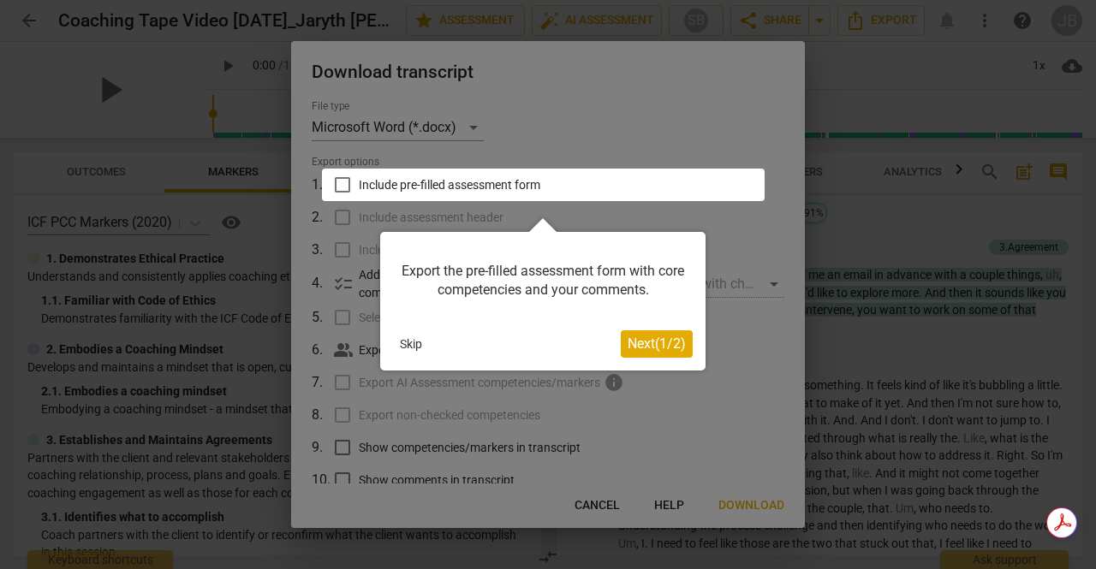
click at [630, 338] on span "Next ( 1 / 2 )" at bounding box center [657, 344] width 58 height 16
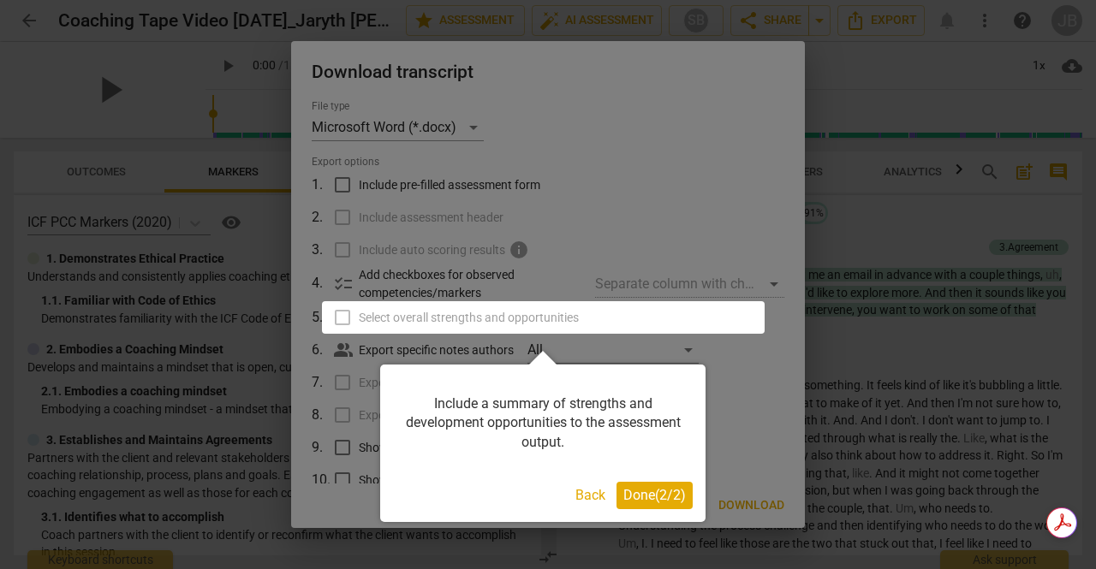
click at [640, 499] on span "Done ( 2 / 2 )" at bounding box center [654, 495] width 63 height 16
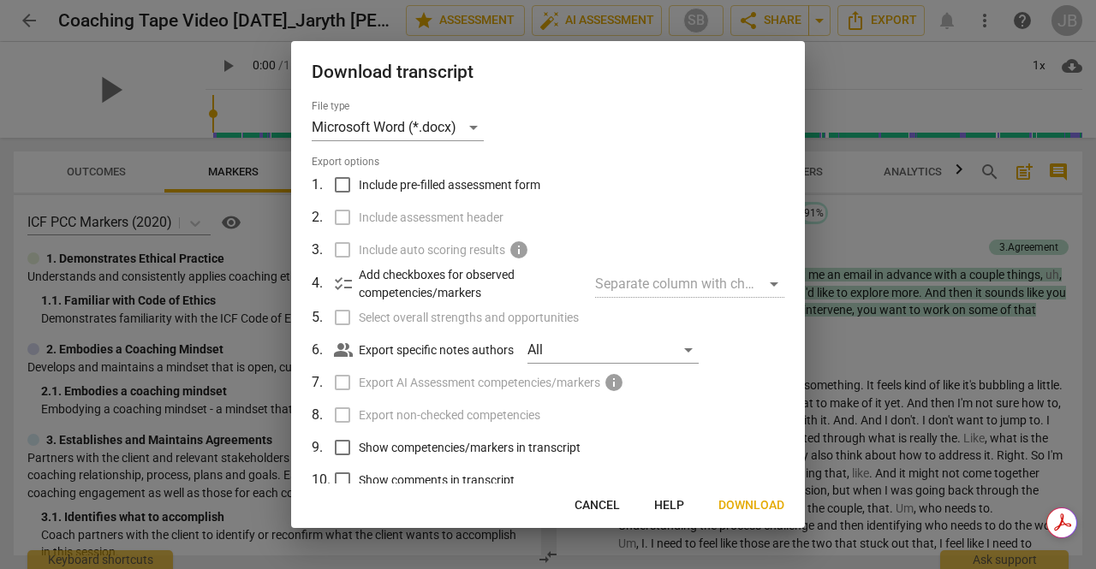
scroll to position [79, 0]
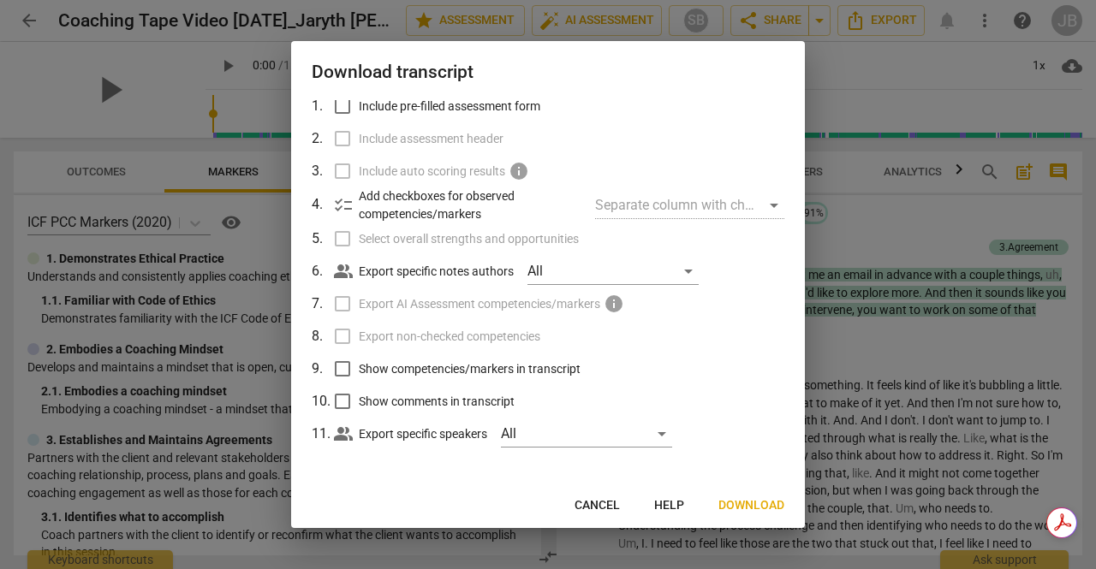
click at [435, 364] on span "Show competencies/markers in transcript" at bounding box center [470, 369] width 222 height 18
click at [433, 364] on span "Show competencies/markers in transcript" at bounding box center [470, 369] width 222 height 18
click at [359, 364] on input "Show competencies/markers in transcript" at bounding box center [342, 369] width 33 height 33
click at [343, 365] on input "Show competencies/markers in transcript" at bounding box center [342, 369] width 33 height 33
checkbox input "false"
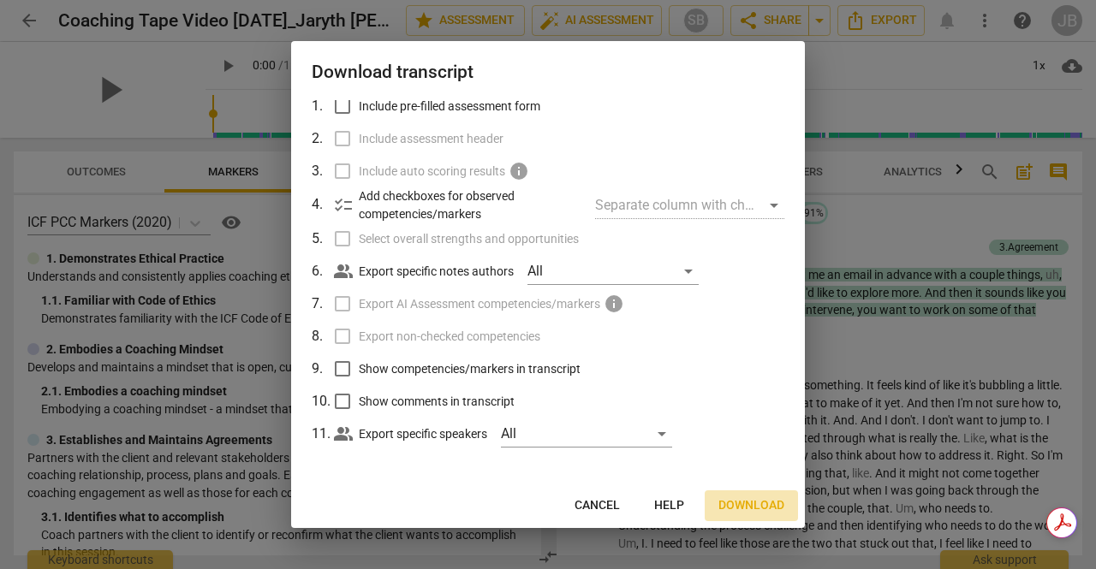
click at [729, 502] on span "Download" at bounding box center [751, 505] width 66 height 17
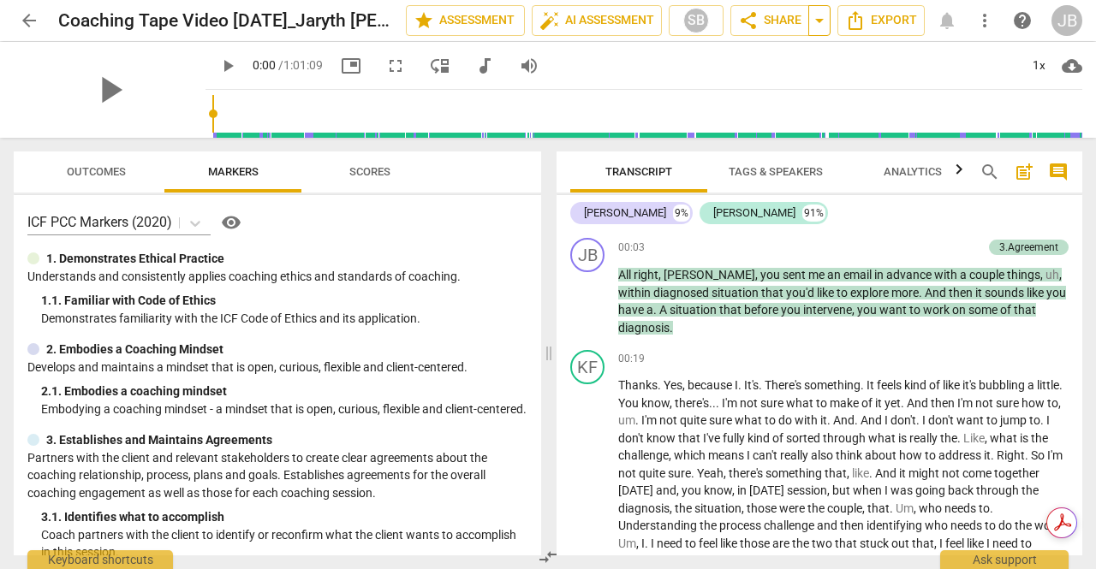
click at [820, 15] on span "arrow_drop_down" at bounding box center [819, 20] width 21 height 21
click at [862, 64] on div "play_arrow 0:00 / 1:01:09 picture_in_picture fullscreen move_down audiotrack vo…" at bounding box center [643, 66] width 877 height 48
click at [825, 19] on span "arrow_drop_down" at bounding box center [819, 20] width 21 height 21
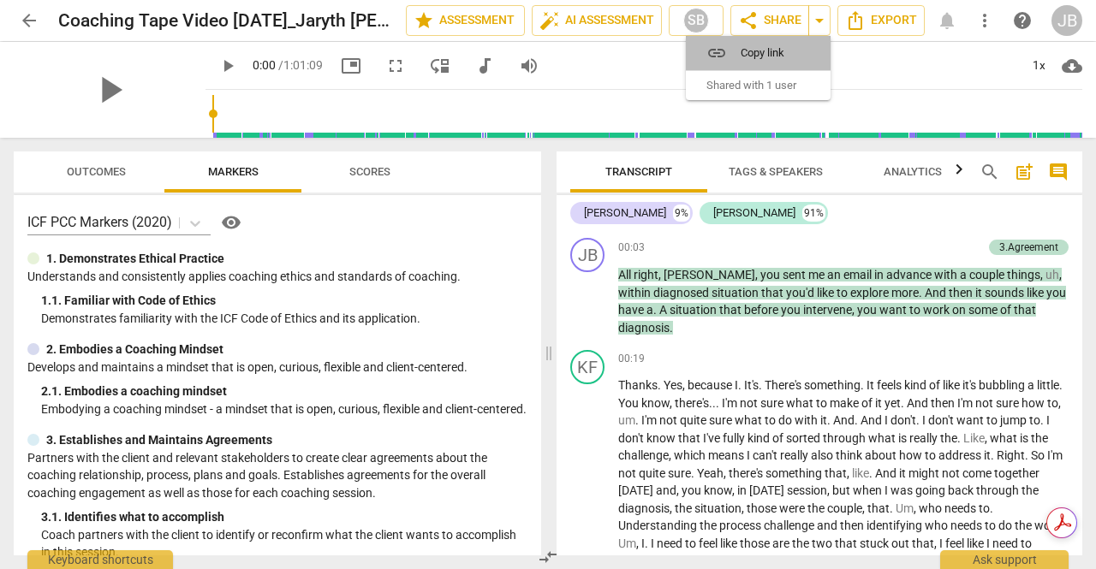
click at [796, 51] on span "Copy link" at bounding box center [769, 53] width 56 height 16
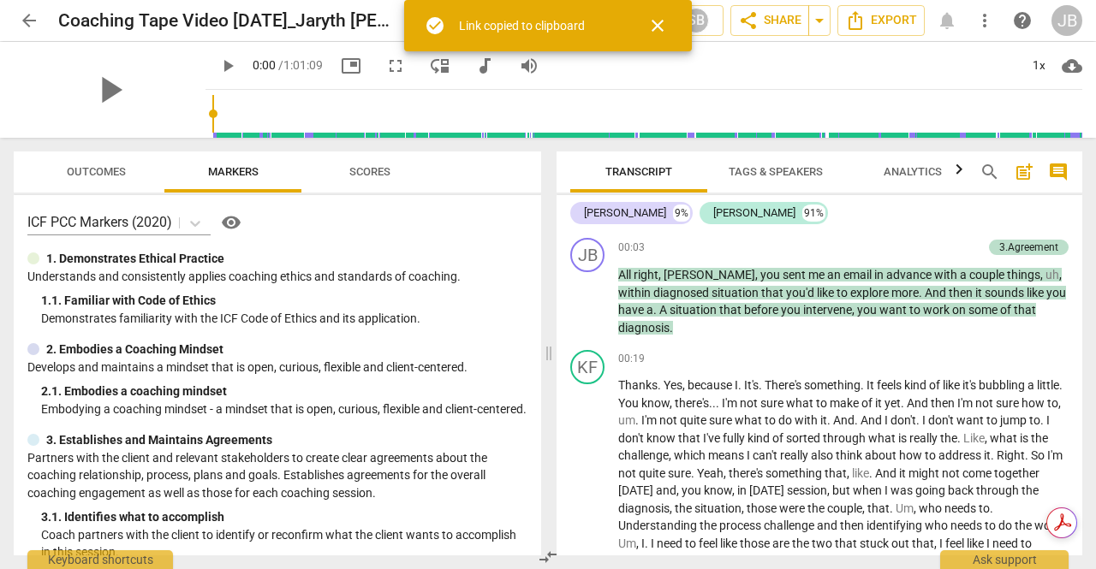
click at [651, 22] on span "close" at bounding box center [657, 25] width 21 height 21
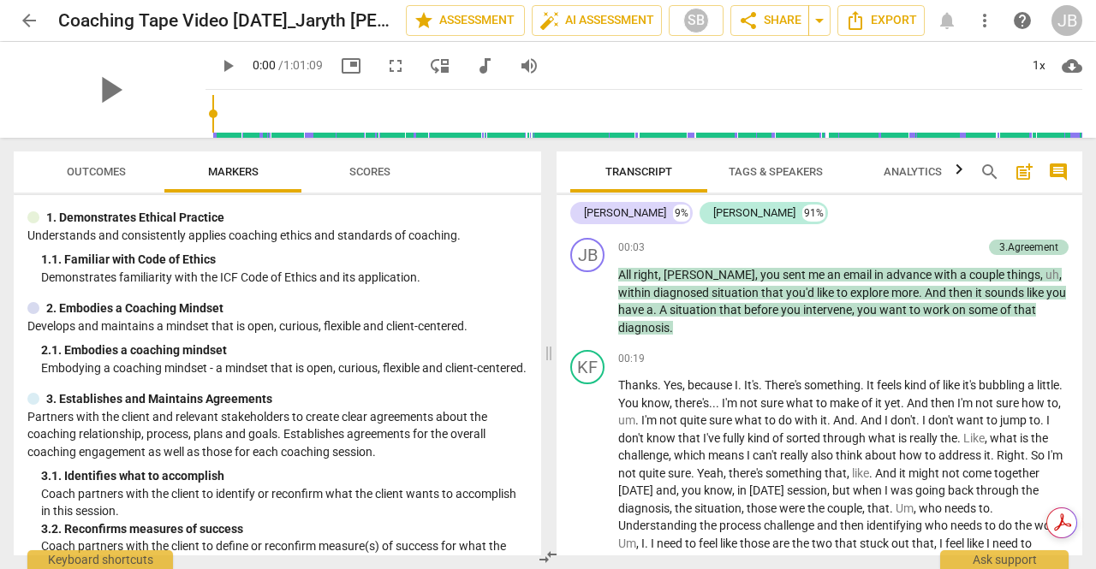
scroll to position [0, 0]
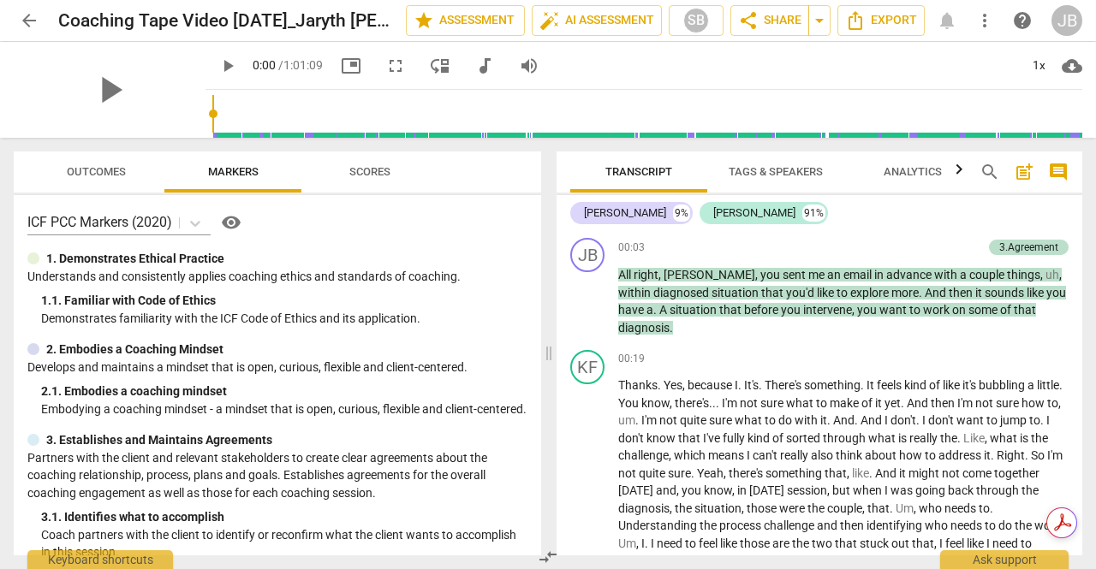
click at [1074, 21] on div "JB" at bounding box center [1066, 20] width 31 height 31
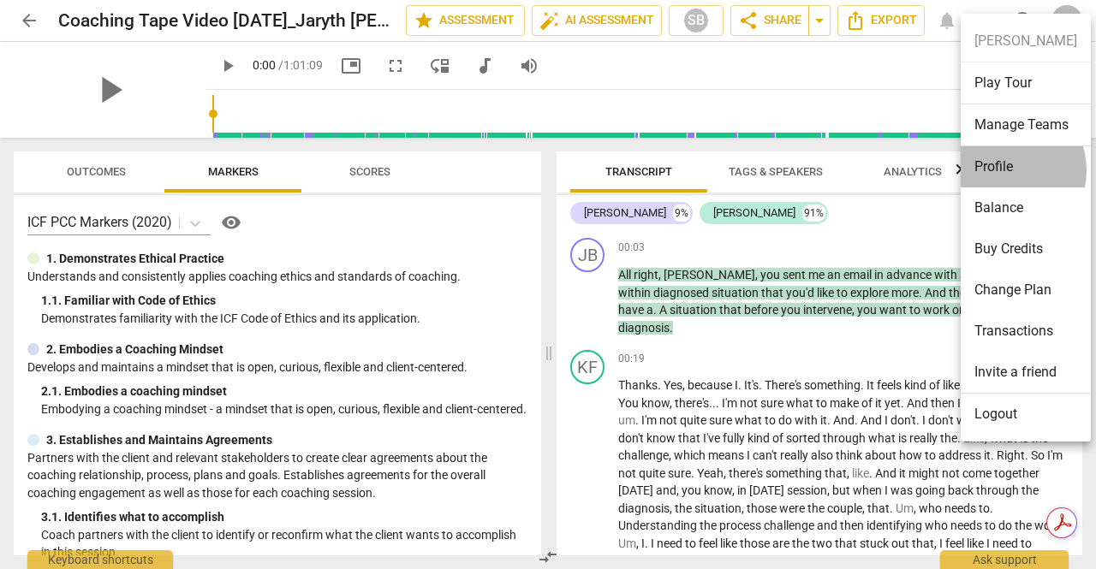
click at [1002, 170] on li "Profile" at bounding box center [1026, 166] width 130 height 41
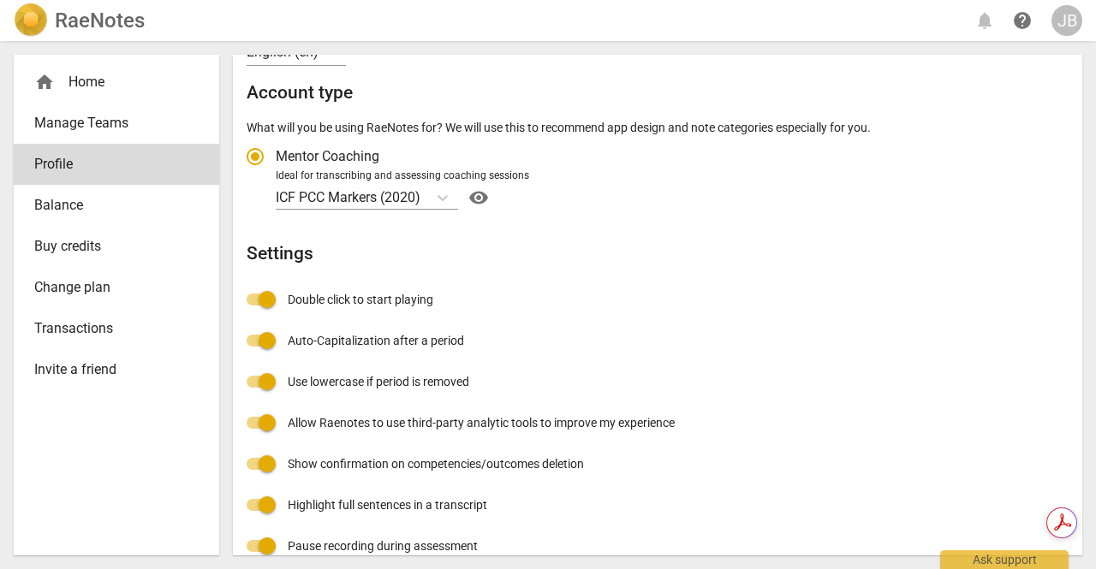
scroll to position [257, 0]
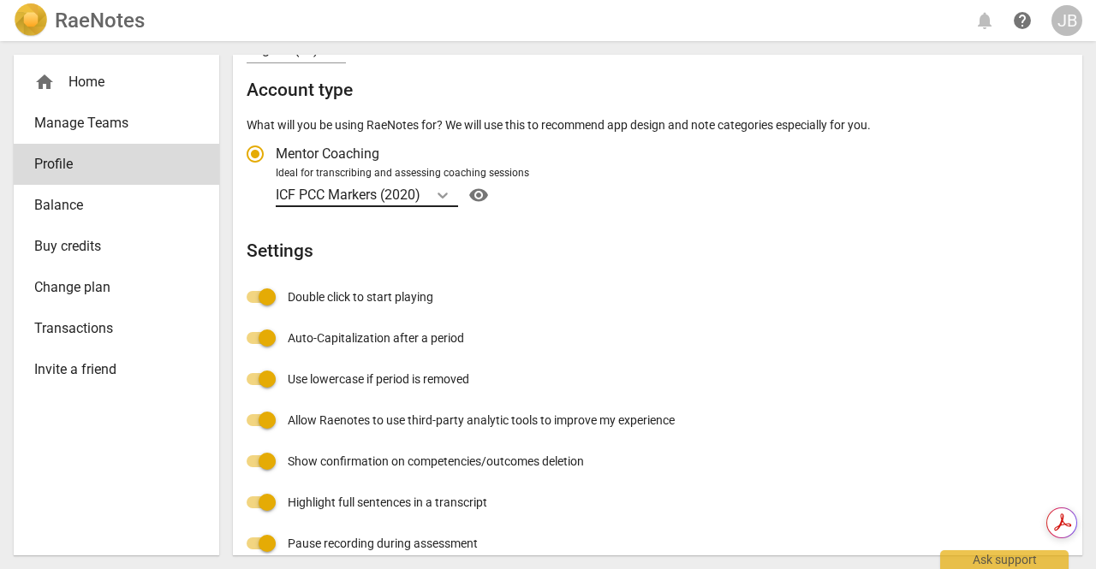
click at [448, 193] on icon "Account type" at bounding box center [443, 196] width 10 height 6
click at [0, 0] on input "Ideal for transcribing and assessing coaching sessions ICF PCC Markers (2020) v…" at bounding box center [0, 0] width 0 height 0
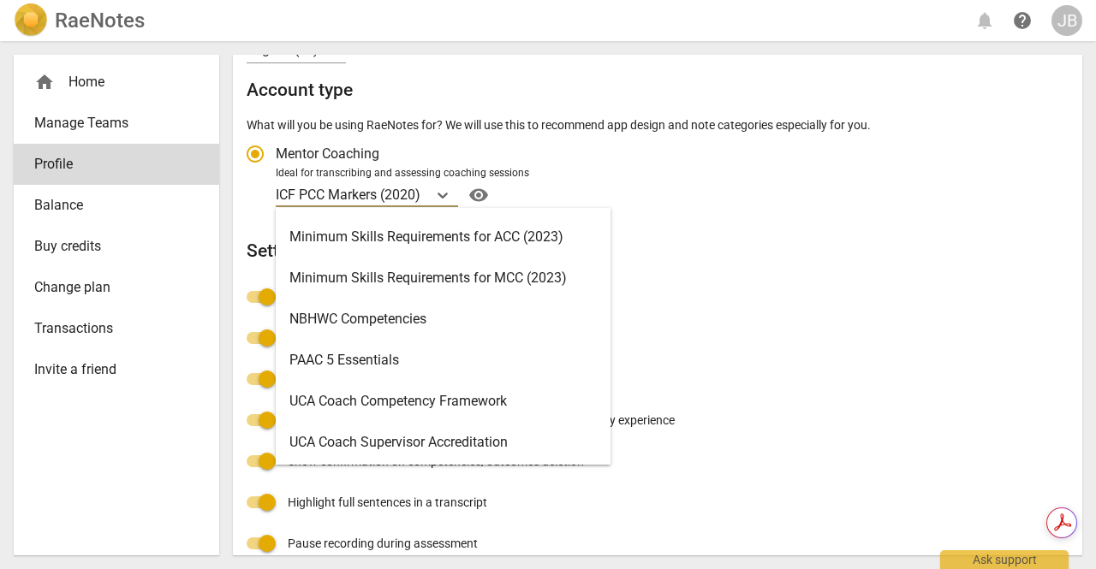
scroll to position [408, 0]
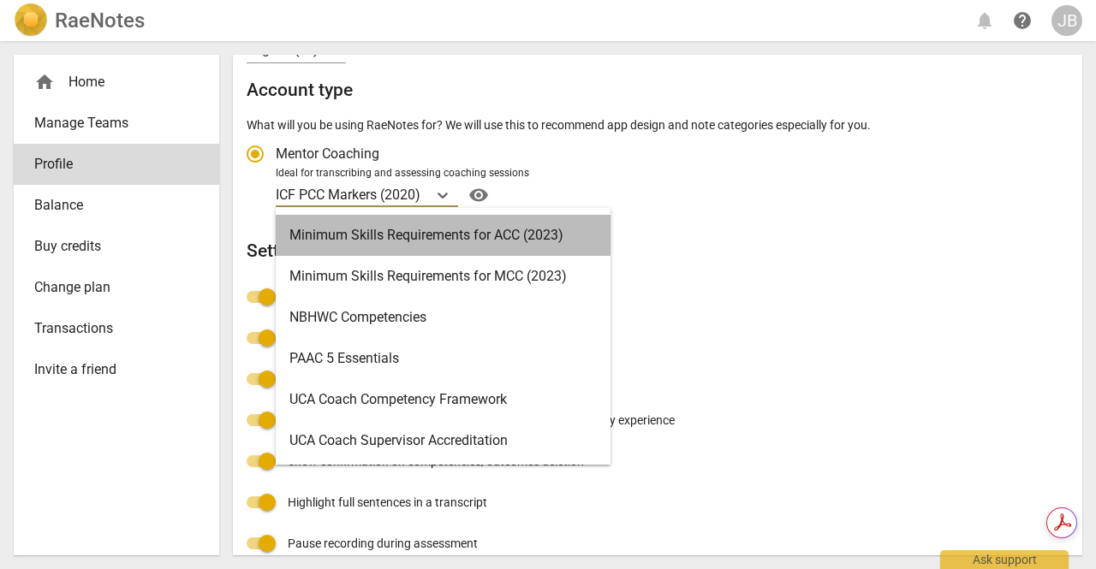
click at [465, 226] on div "Minimum Skills Requirements for ACC (2023)" at bounding box center [443, 235] width 335 height 41
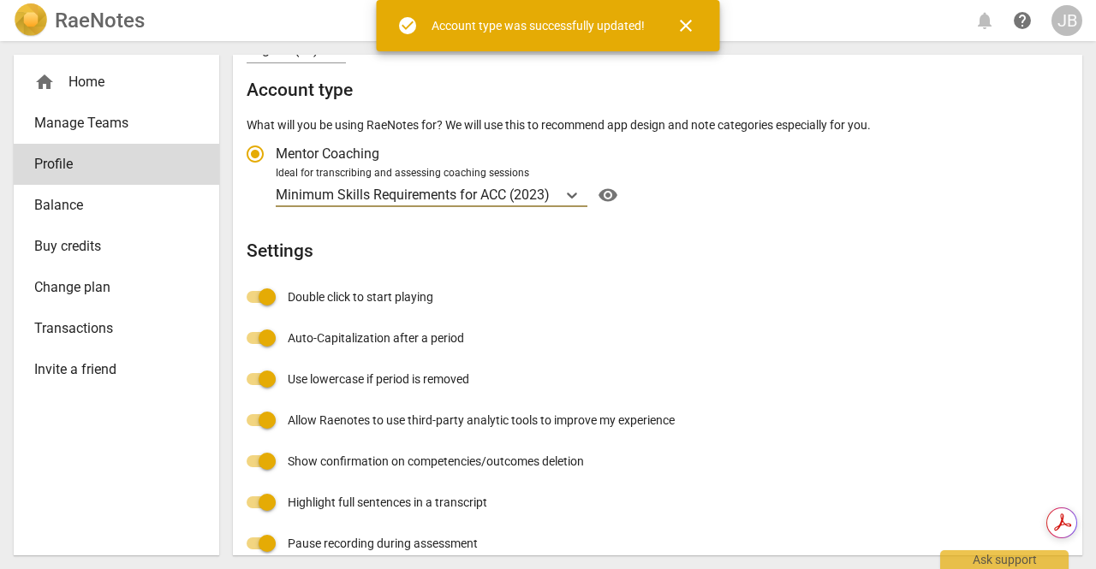
radio input "false"
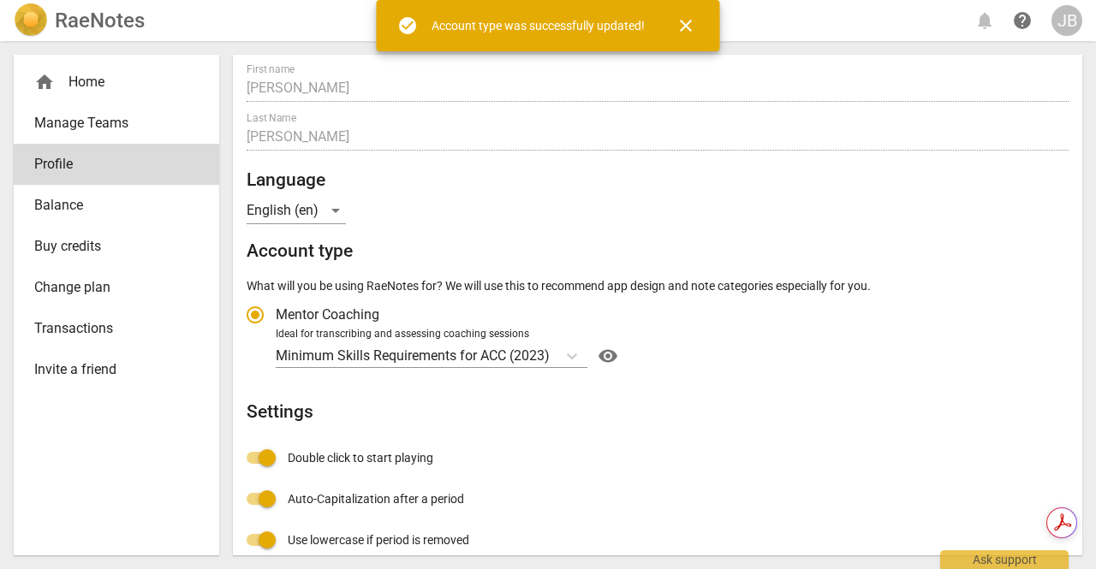
scroll to position [0, 0]
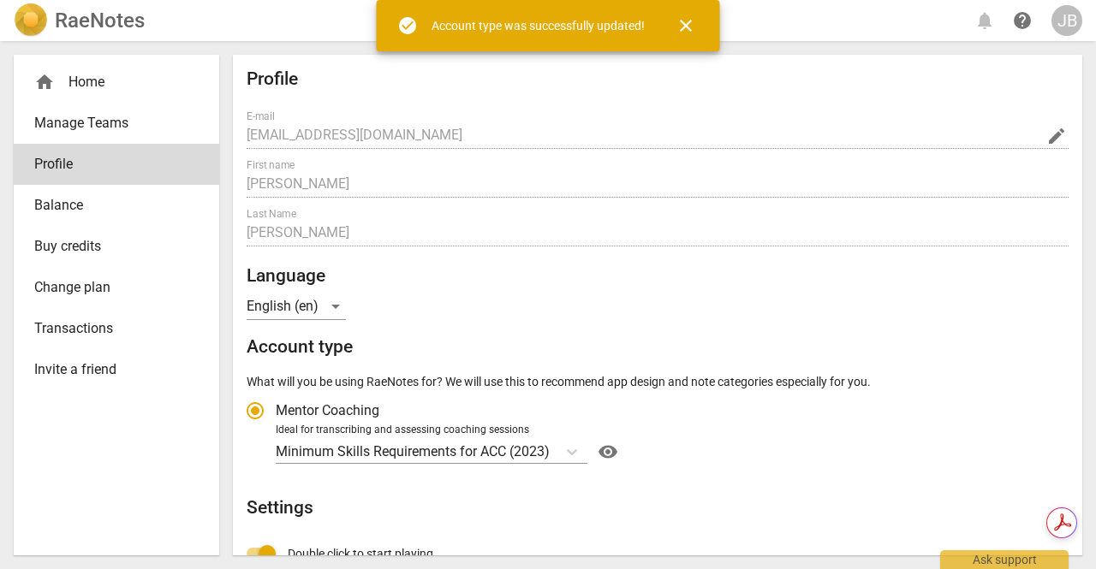
click at [90, 74] on div "home Home" at bounding box center [109, 82] width 151 height 21
